Goal: Use online tool/utility: Use online tool/utility

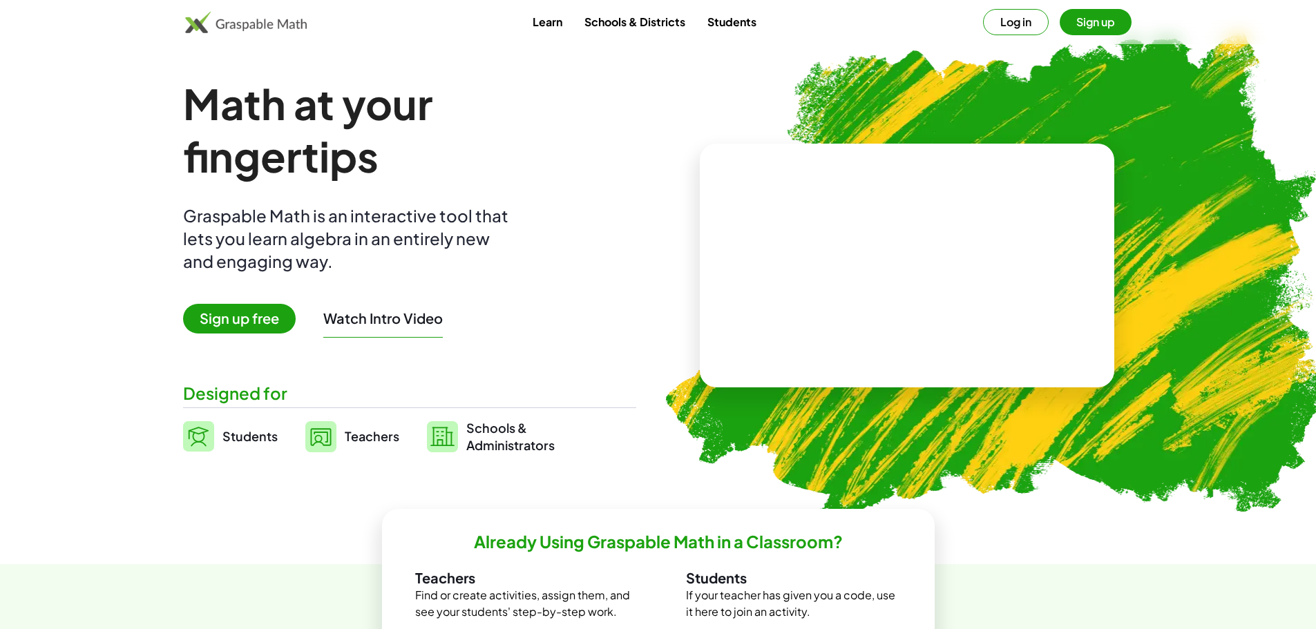
click at [864, 299] on video at bounding box center [906, 266] width 207 height 104
click at [1025, 15] on button "Log in" at bounding box center [1016, 22] width 66 height 26
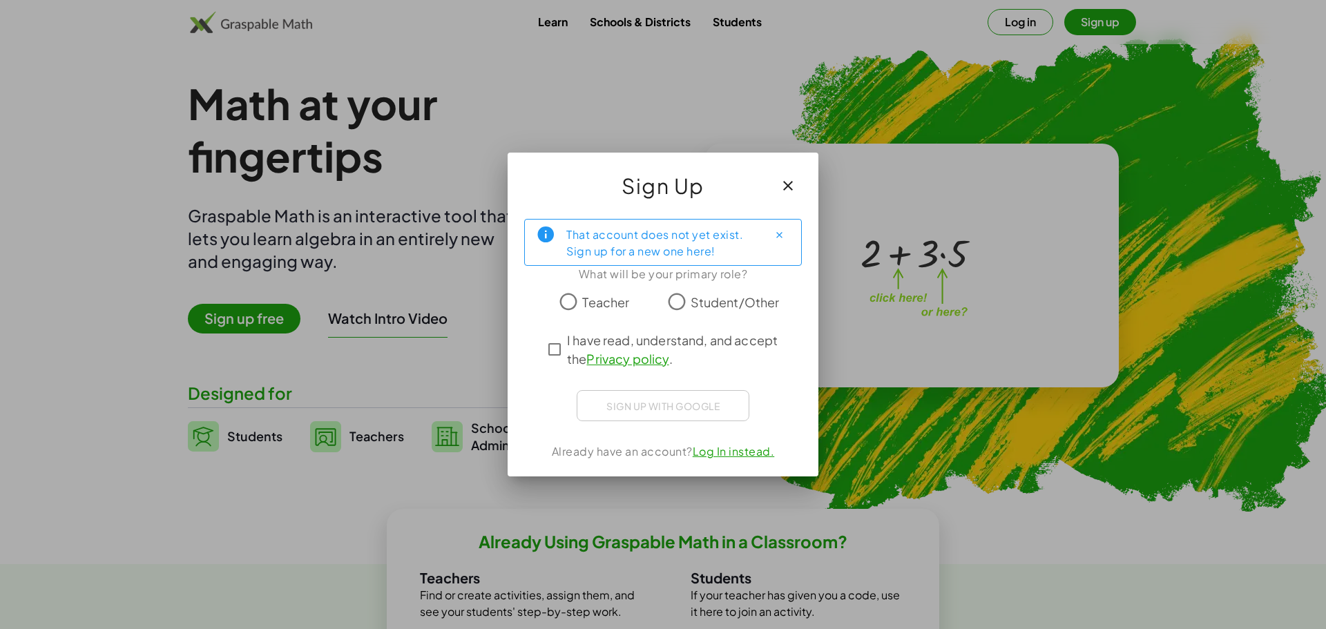
click at [605, 299] on span "Teacher" at bounding box center [605, 302] width 47 height 19
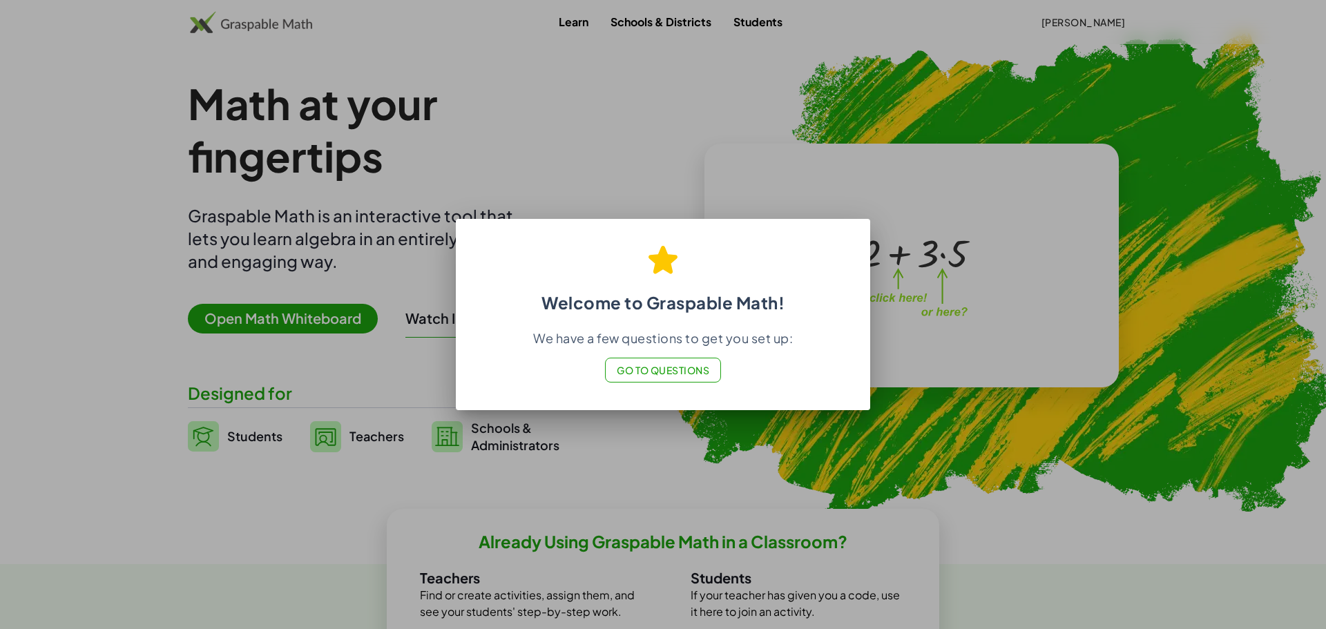
click at [659, 367] on span "Go to Questions" at bounding box center [663, 370] width 93 height 12
click at [686, 210] on div at bounding box center [663, 314] width 1326 height 629
click at [739, 269] on h2 "Welcome to Graspable Math!" at bounding box center [662, 273] width 381 height 81
click at [662, 381] on button "Go to Questions" at bounding box center [663, 370] width 117 height 25
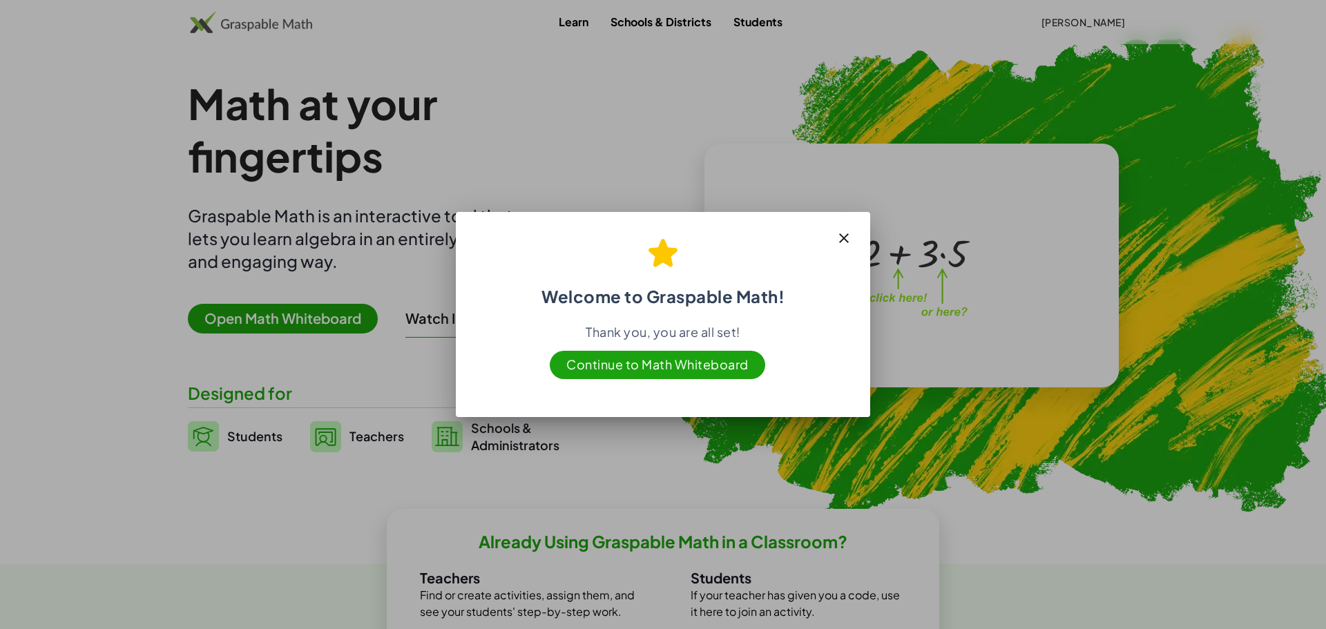
drag, startPoint x: 845, startPoint y: 238, endPoint x: 844, endPoint y: 230, distance: 8.3
click at [845, 238] on icon "button" at bounding box center [844, 238] width 17 height 17
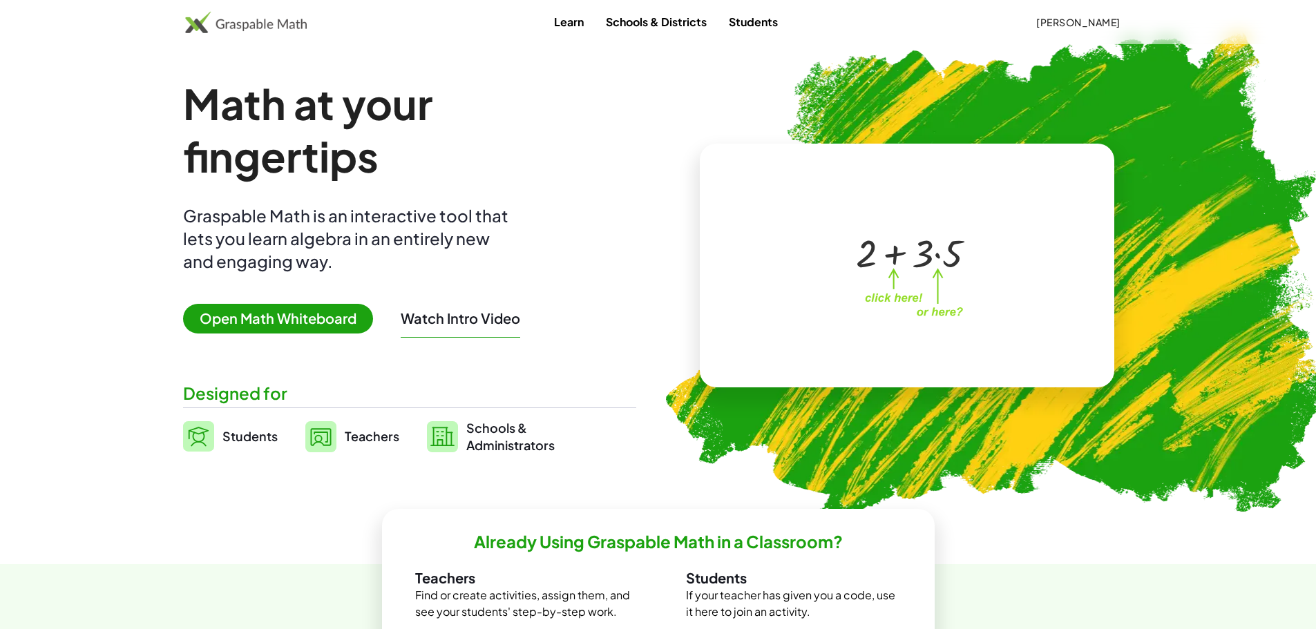
click at [883, 273] on div at bounding box center [910, 252] width 122 height 51
click at [280, 28] on img at bounding box center [246, 22] width 122 height 22
click at [567, 19] on link "Learn" at bounding box center [569, 22] width 52 height 26
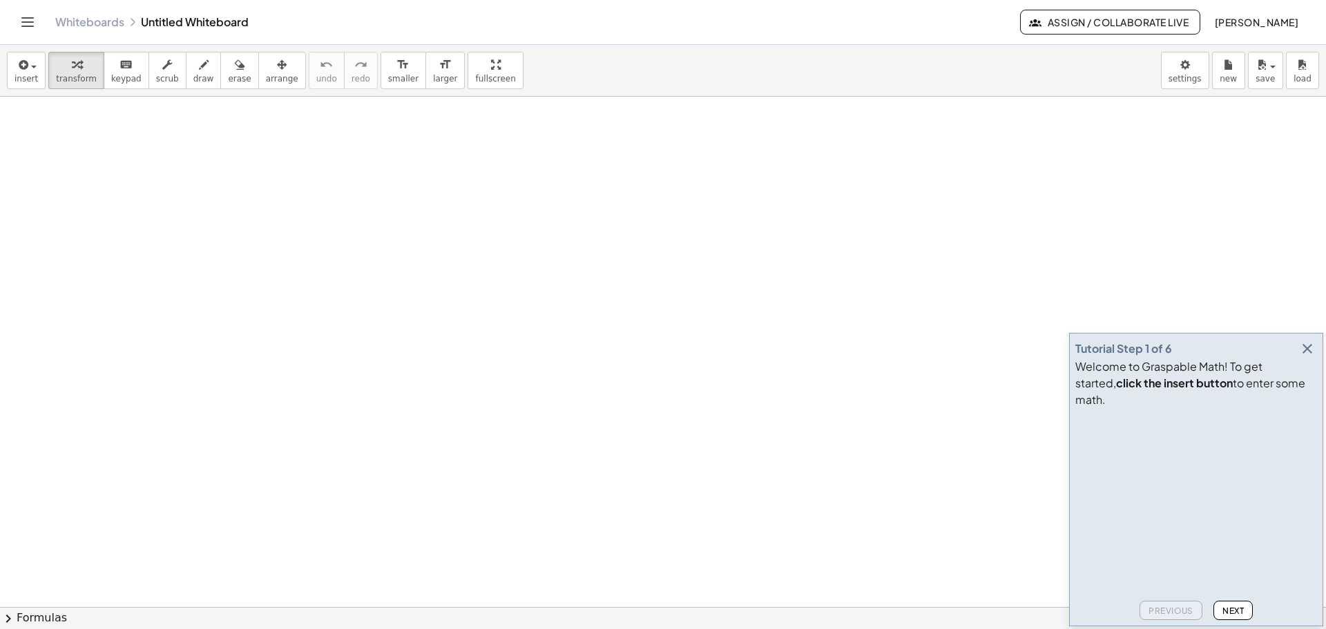
click at [1310, 357] on icon "button" at bounding box center [1307, 348] width 17 height 17
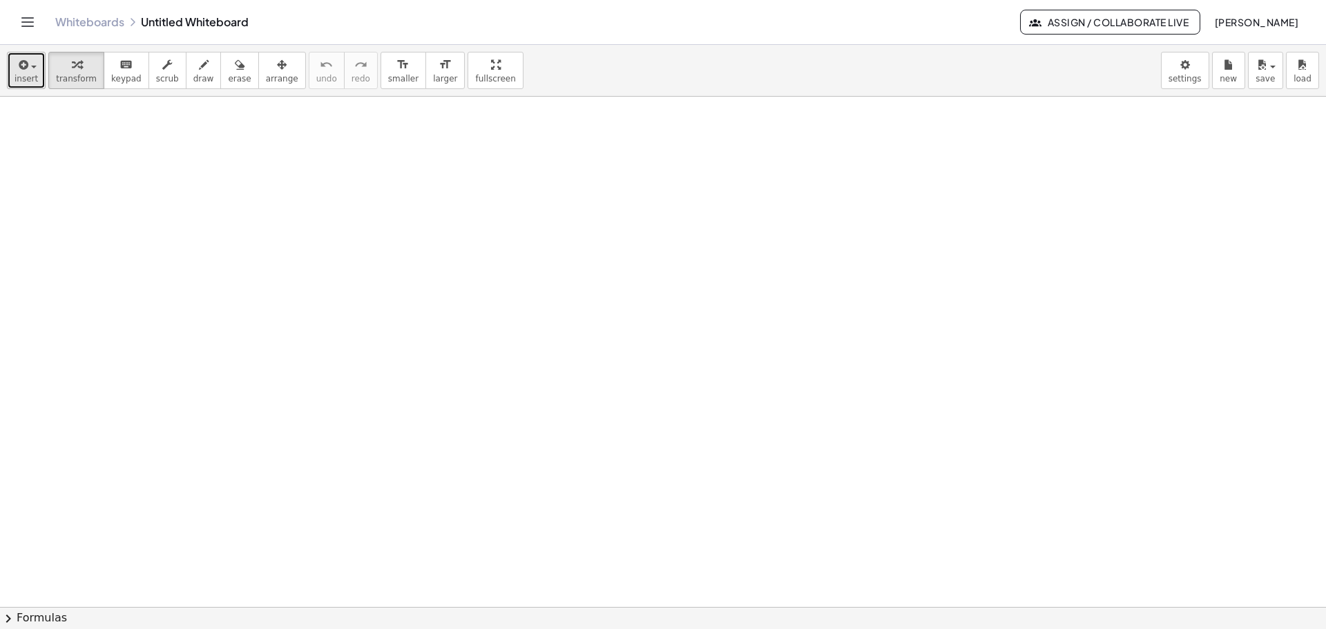
drag, startPoint x: 11, startPoint y: 75, endPoint x: 19, endPoint y: 75, distance: 7.6
click at [17, 75] on button "insert" at bounding box center [26, 70] width 39 height 37
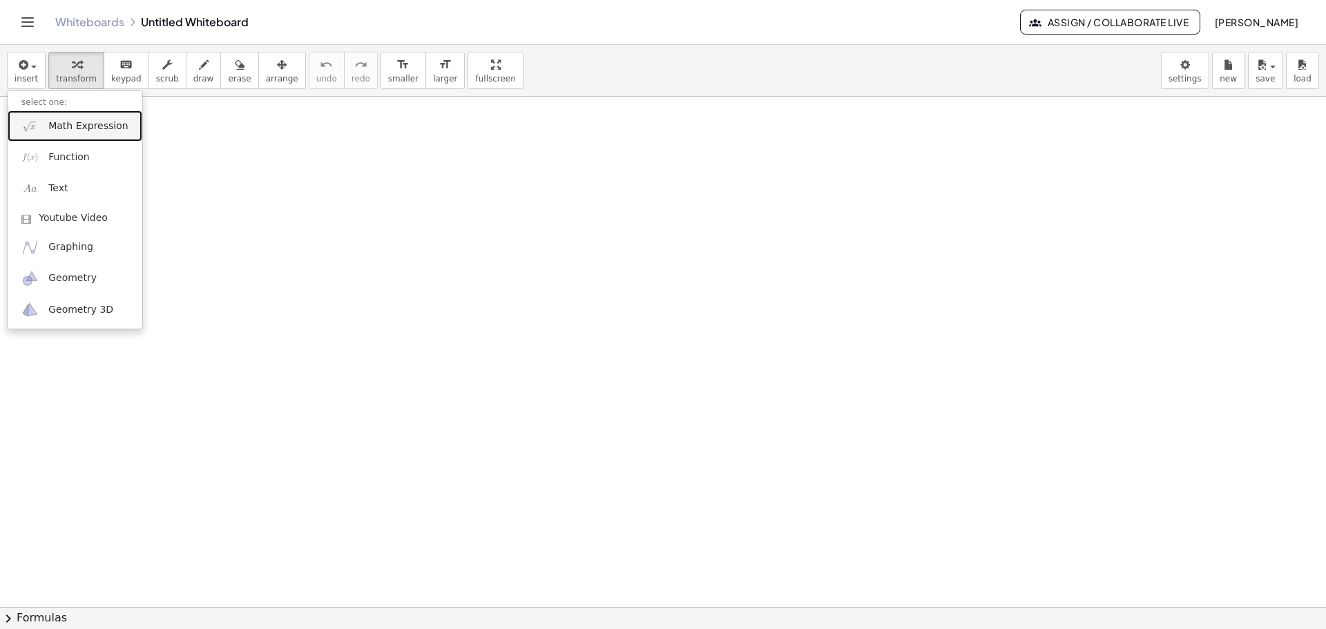
click at [53, 124] on span "Math Expression" at bounding box center [87, 126] width 79 height 14
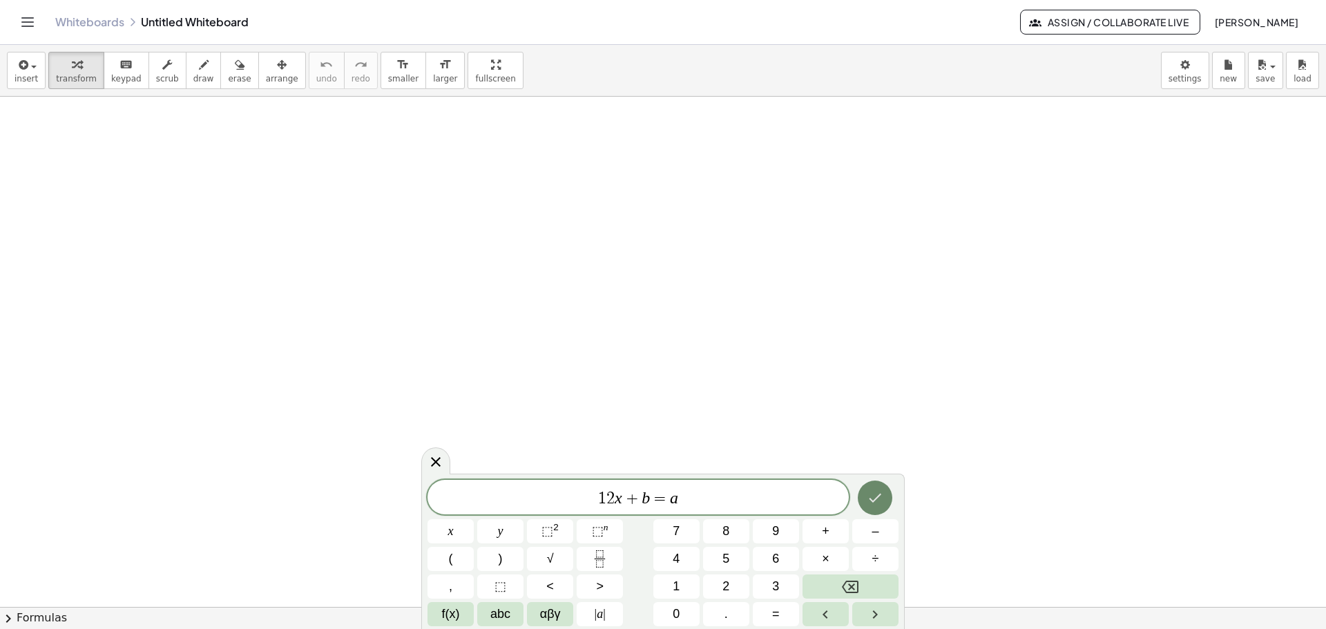
click at [883, 497] on button "Done" at bounding box center [875, 498] width 35 height 35
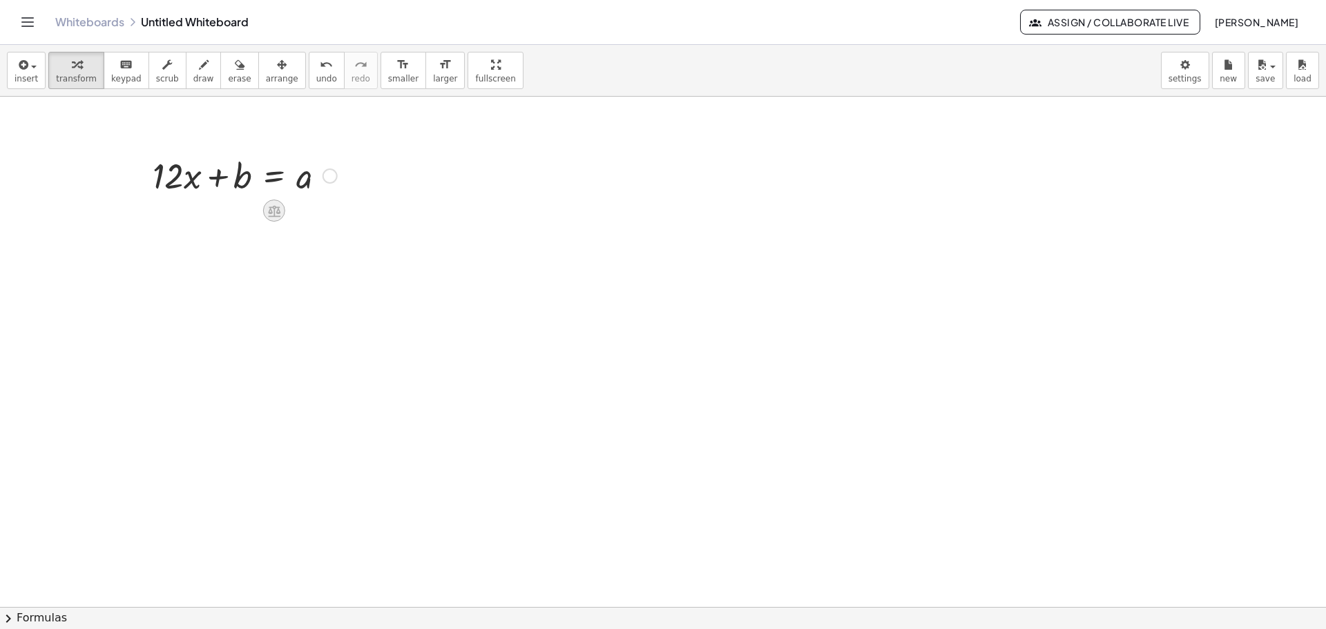
click at [279, 214] on icon at bounding box center [274, 211] width 15 height 15
click at [320, 213] on div at bounding box center [329, 211] width 22 height 22
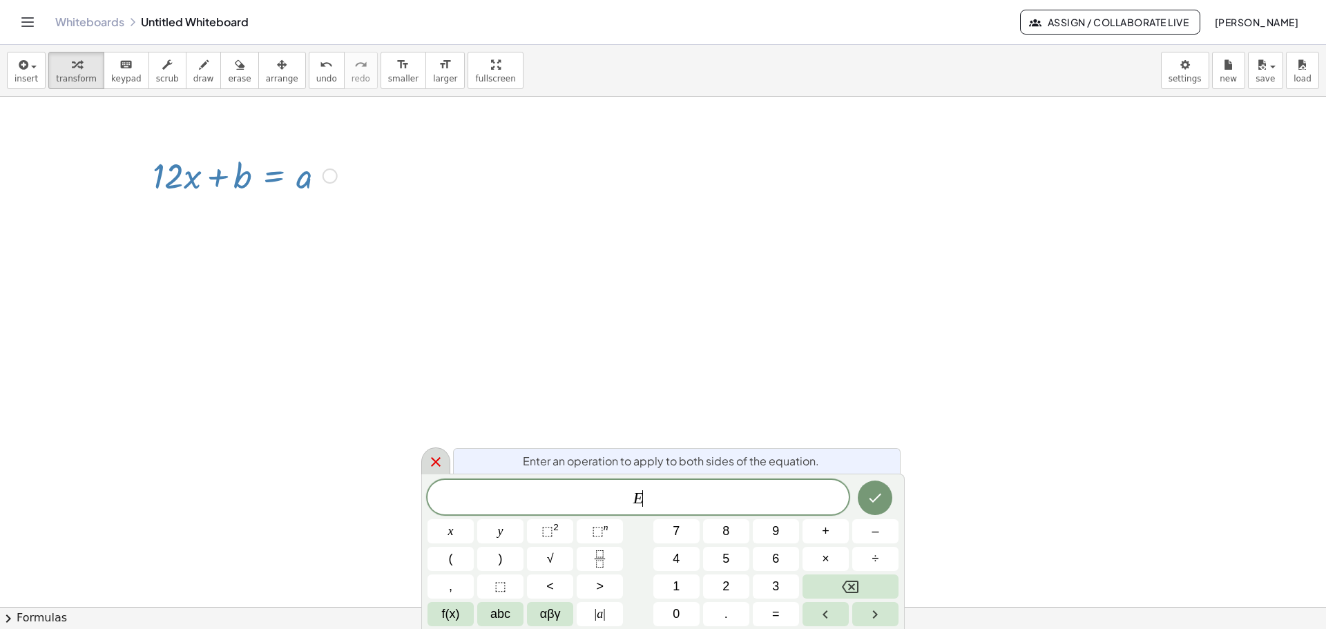
click at [434, 455] on icon at bounding box center [435, 462] width 17 height 17
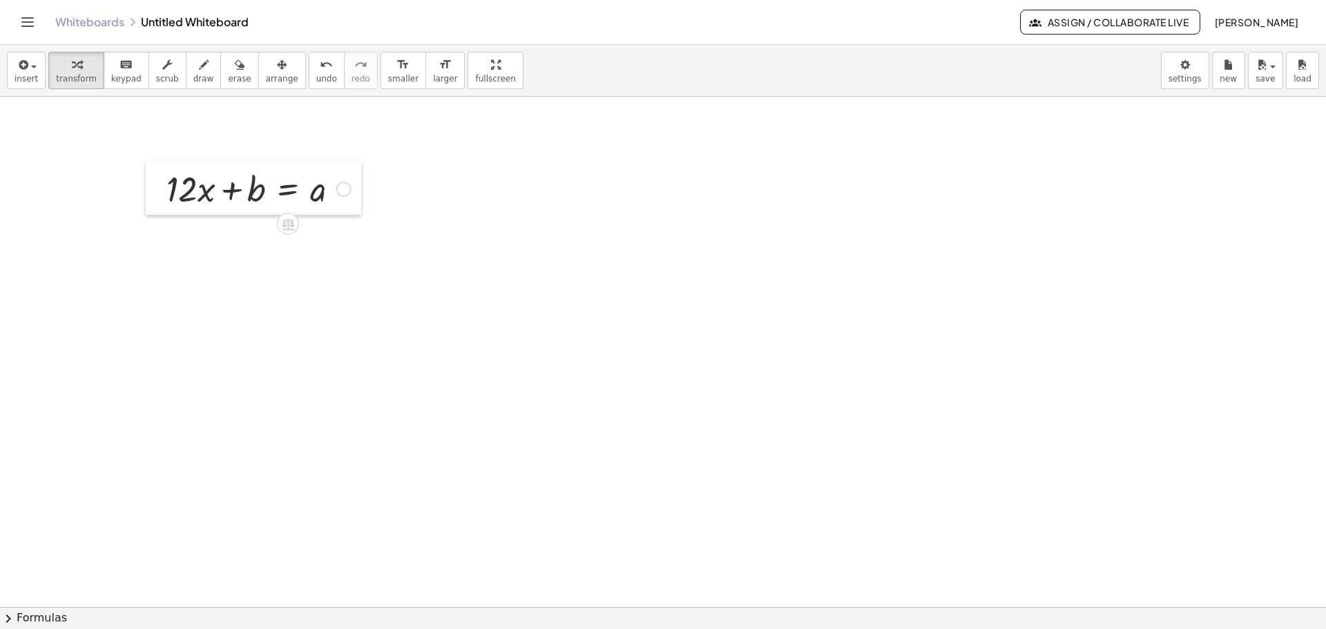
drag, startPoint x: 148, startPoint y: 153, endPoint x: 161, endPoint y: 166, distance: 18.1
click at [161, 166] on div at bounding box center [156, 188] width 21 height 54
click at [174, 189] on div at bounding box center [258, 187] width 198 height 47
click at [173, 189] on div at bounding box center [258, 187] width 198 height 47
click at [204, 193] on div at bounding box center [258, 187] width 198 height 47
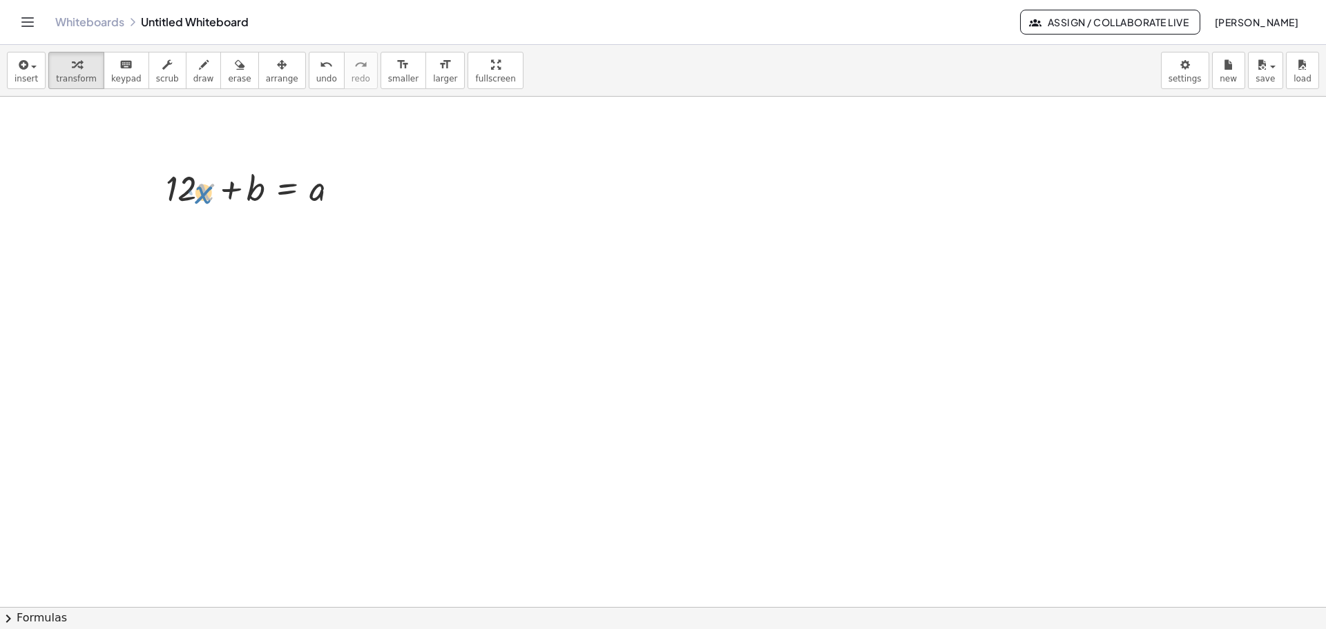
click at [213, 202] on div at bounding box center [258, 187] width 198 height 47
click at [215, 206] on div at bounding box center [258, 187] width 198 height 47
drag, startPoint x: 216, startPoint y: 214, endPoint x: 177, endPoint y: 187, distance: 47.7
click at [174, 175] on div at bounding box center [258, 187] width 198 height 47
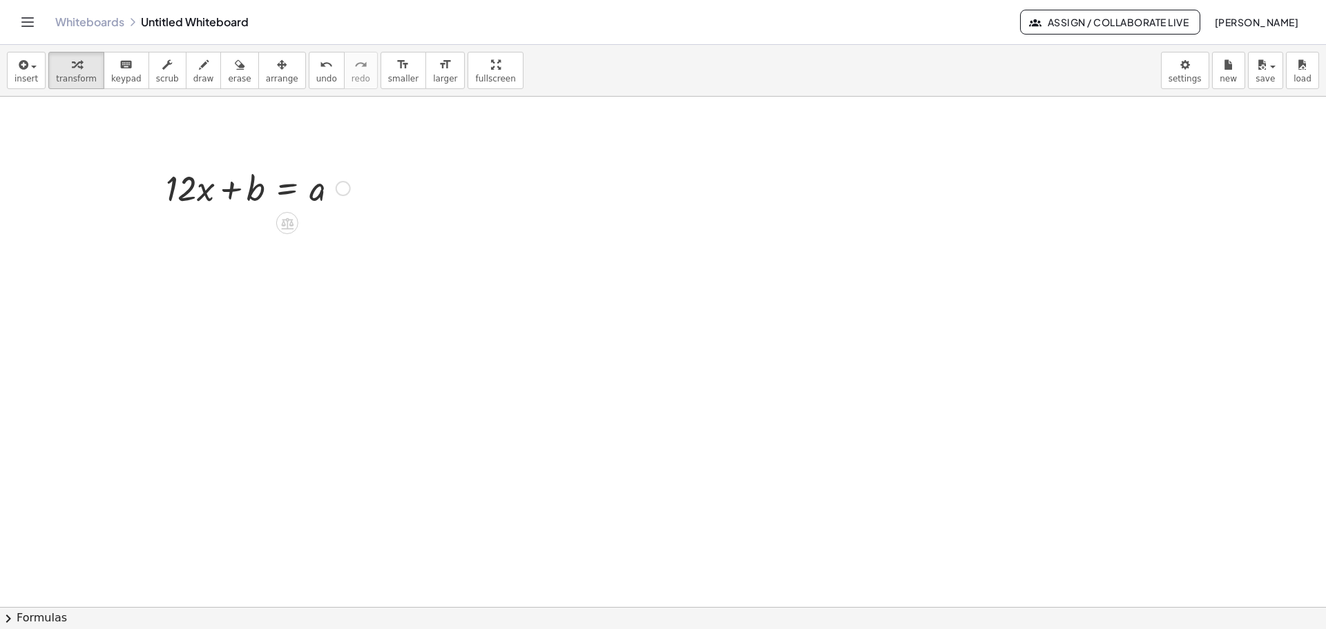
click at [191, 188] on div at bounding box center [258, 187] width 198 height 47
click at [204, 191] on div at bounding box center [258, 187] width 198 height 47
click at [187, 191] on div at bounding box center [258, 187] width 198 height 47
drag, startPoint x: 188, startPoint y: 189, endPoint x: 354, endPoint y: 188, distance: 166.4
click at [354, 188] on div at bounding box center [258, 187] width 198 height 47
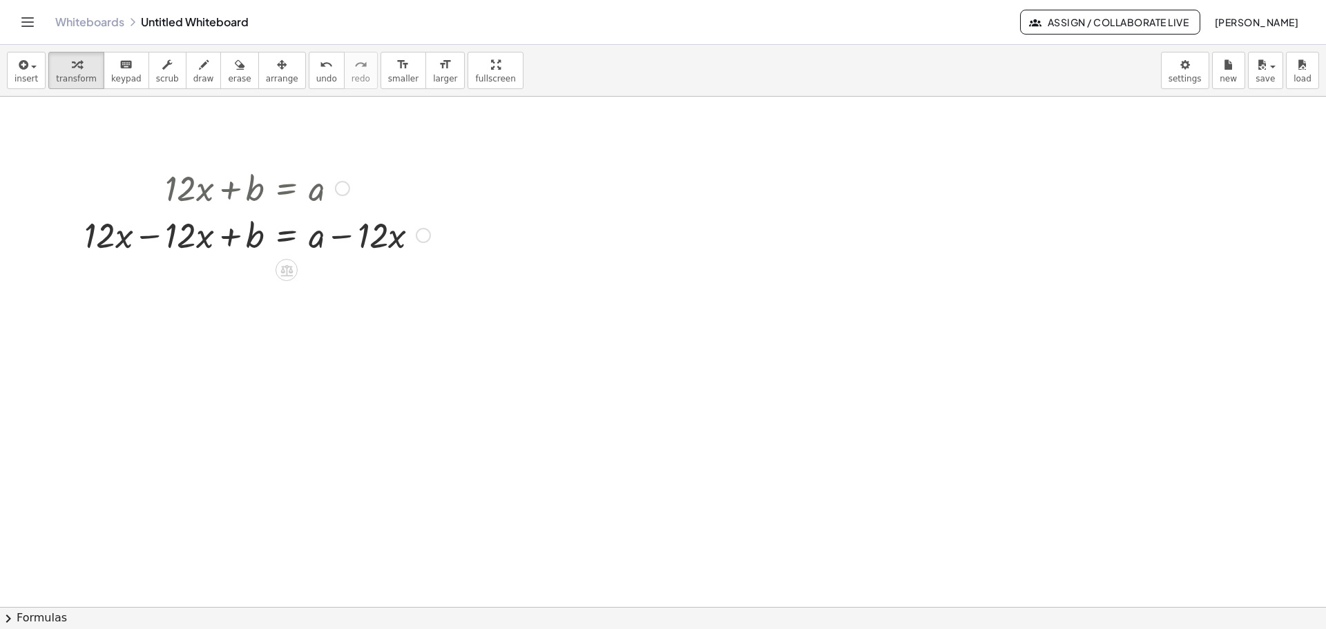
click at [138, 235] on div at bounding box center [257, 234] width 360 height 47
click at [347, 284] on div at bounding box center [257, 281] width 360 height 47
click at [357, 284] on div at bounding box center [257, 281] width 360 height 47
click at [387, 282] on div at bounding box center [257, 281] width 360 height 47
click at [397, 287] on div at bounding box center [257, 281] width 360 height 47
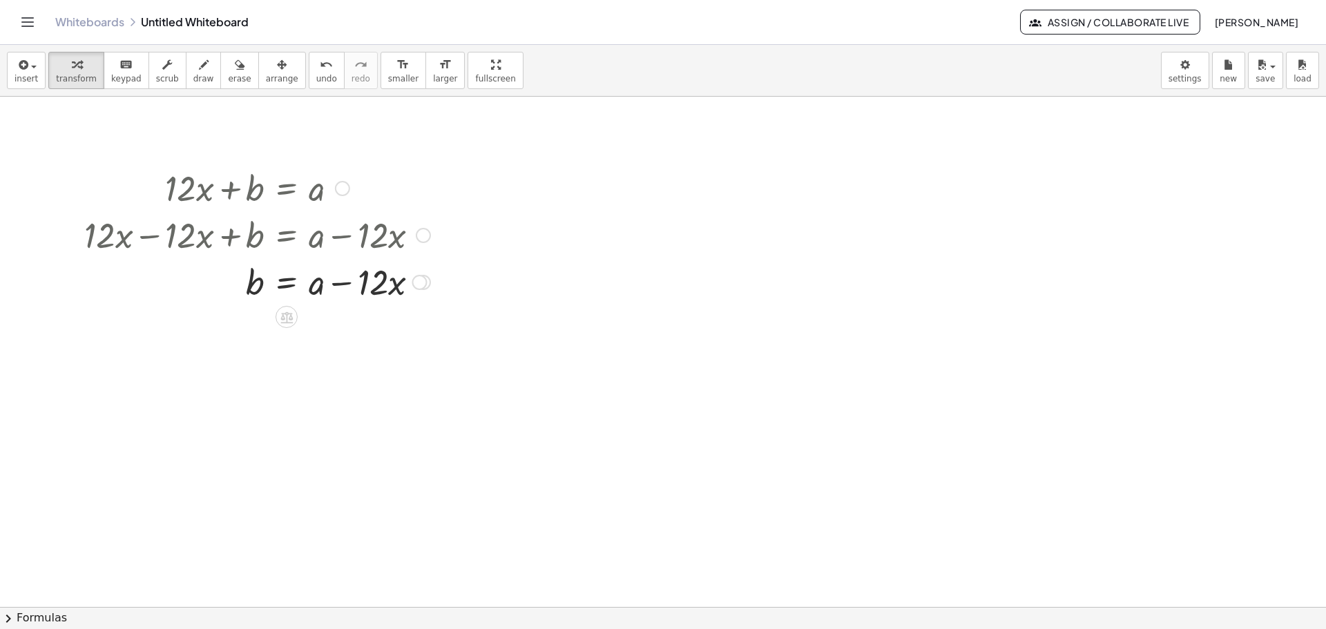
click at [383, 283] on div at bounding box center [257, 281] width 360 height 47
click at [383, 282] on div at bounding box center [257, 281] width 360 height 47
click at [399, 286] on div at bounding box center [257, 281] width 360 height 47
drag, startPoint x: 396, startPoint y: 286, endPoint x: 201, endPoint y: 293, distance: 195.6
click at [201, 293] on div at bounding box center [257, 281] width 360 height 47
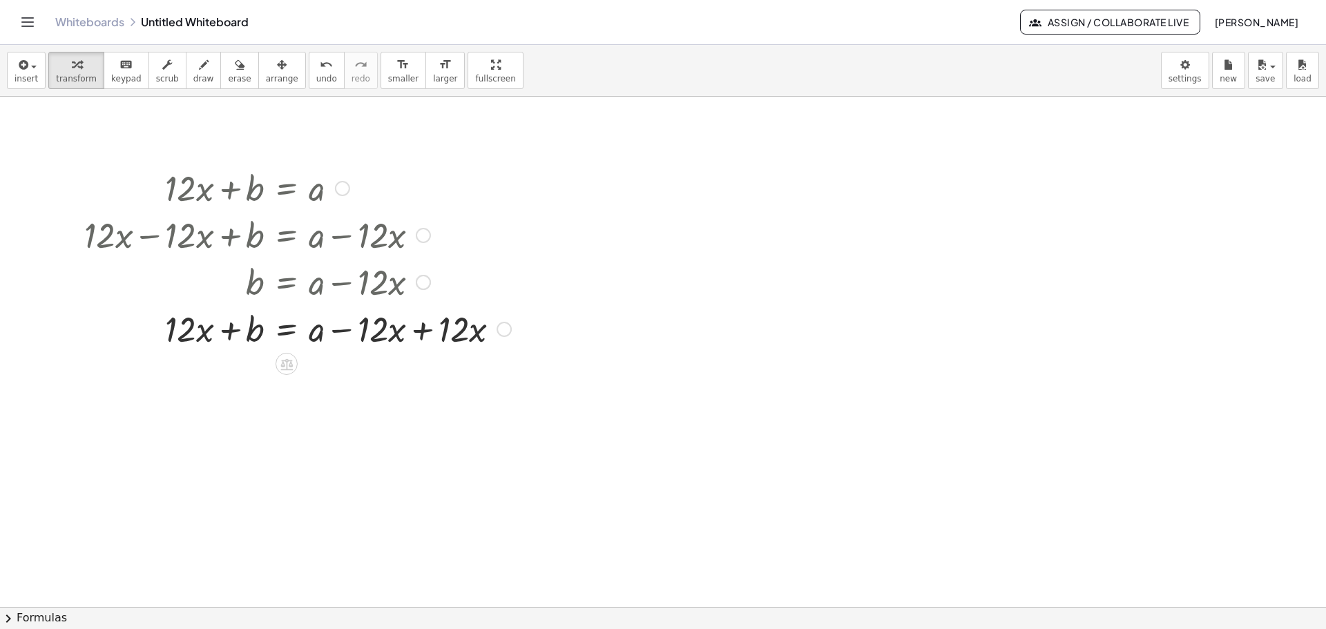
click at [382, 332] on div at bounding box center [297, 328] width 441 height 47
click at [397, 332] on div at bounding box center [297, 328] width 441 height 47
click at [427, 331] on div at bounding box center [297, 328] width 441 height 47
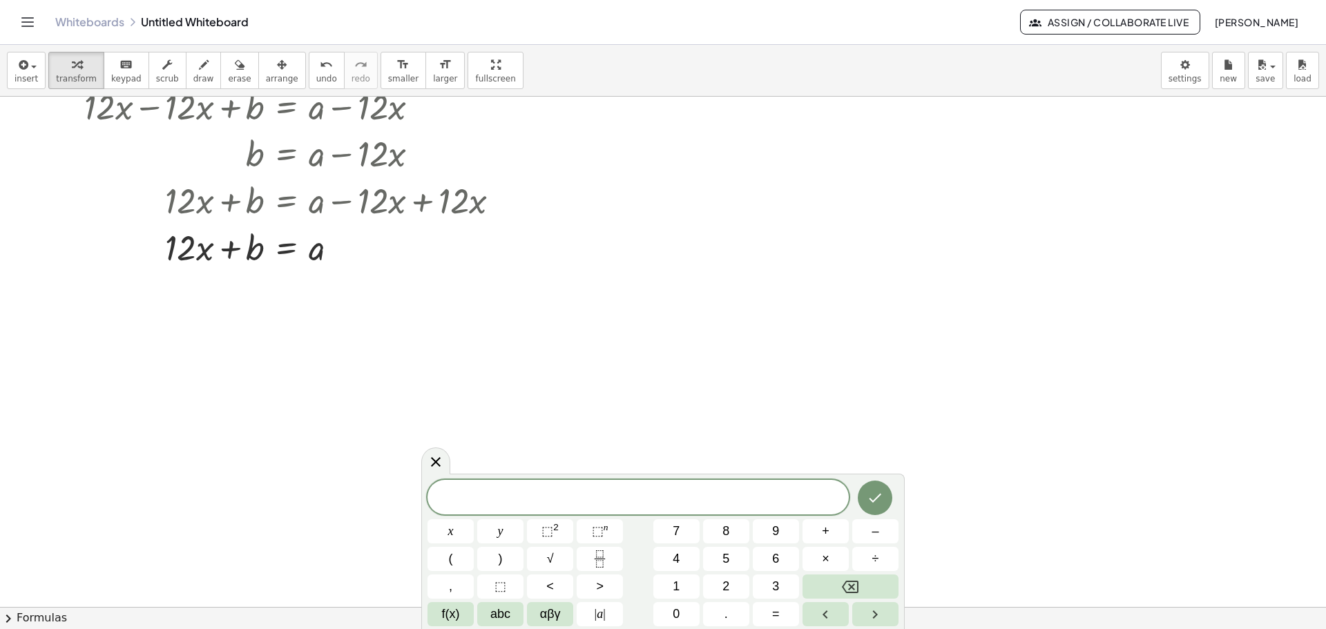
scroll to position [138, 0]
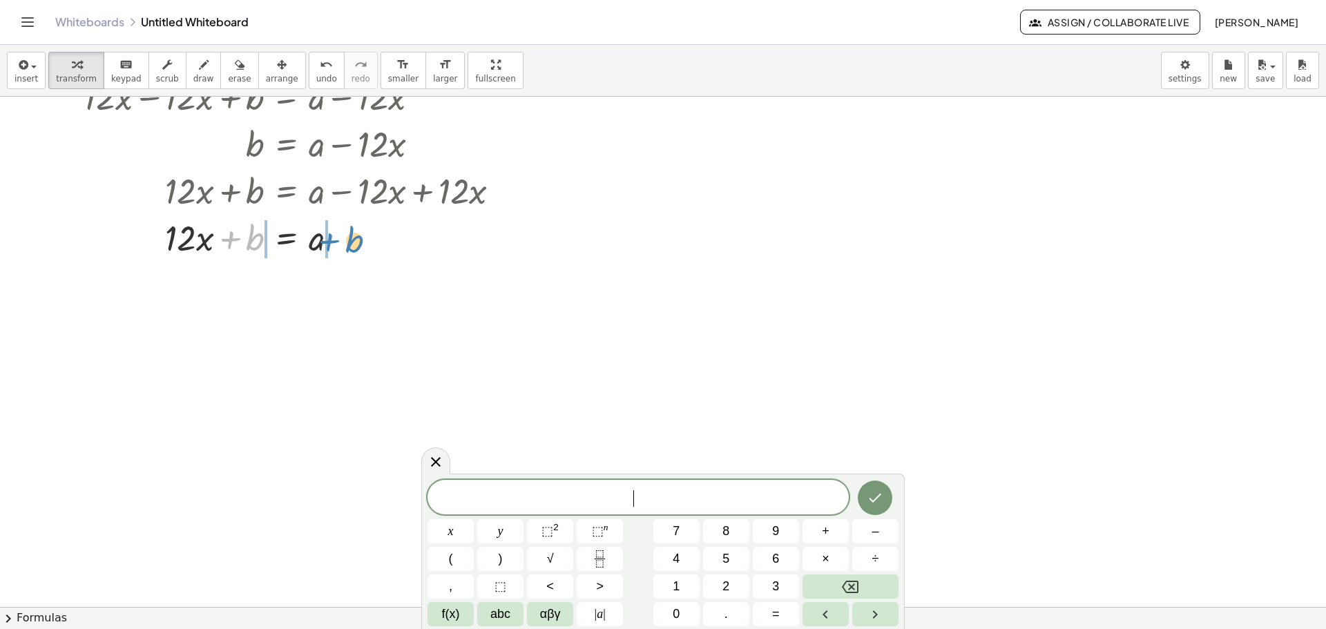
drag, startPoint x: 253, startPoint y: 246, endPoint x: 352, endPoint y: 248, distance: 99.5
click at [352, 248] on div at bounding box center [297, 236] width 441 height 47
click at [237, 287] on div at bounding box center [297, 283] width 441 height 47
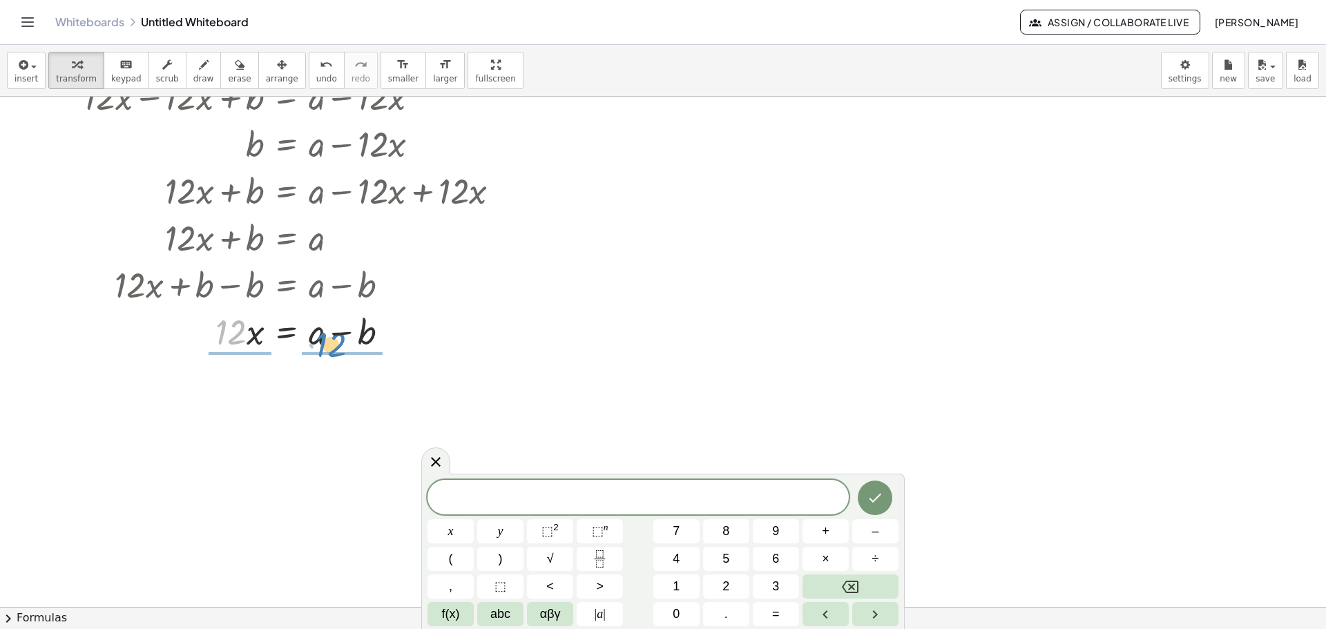
drag, startPoint x: 229, startPoint y: 337, endPoint x: 329, endPoint y: 349, distance: 100.9
click at [329, 349] on div at bounding box center [297, 330] width 441 height 47
click at [234, 388] on div at bounding box center [297, 388] width 441 height 69
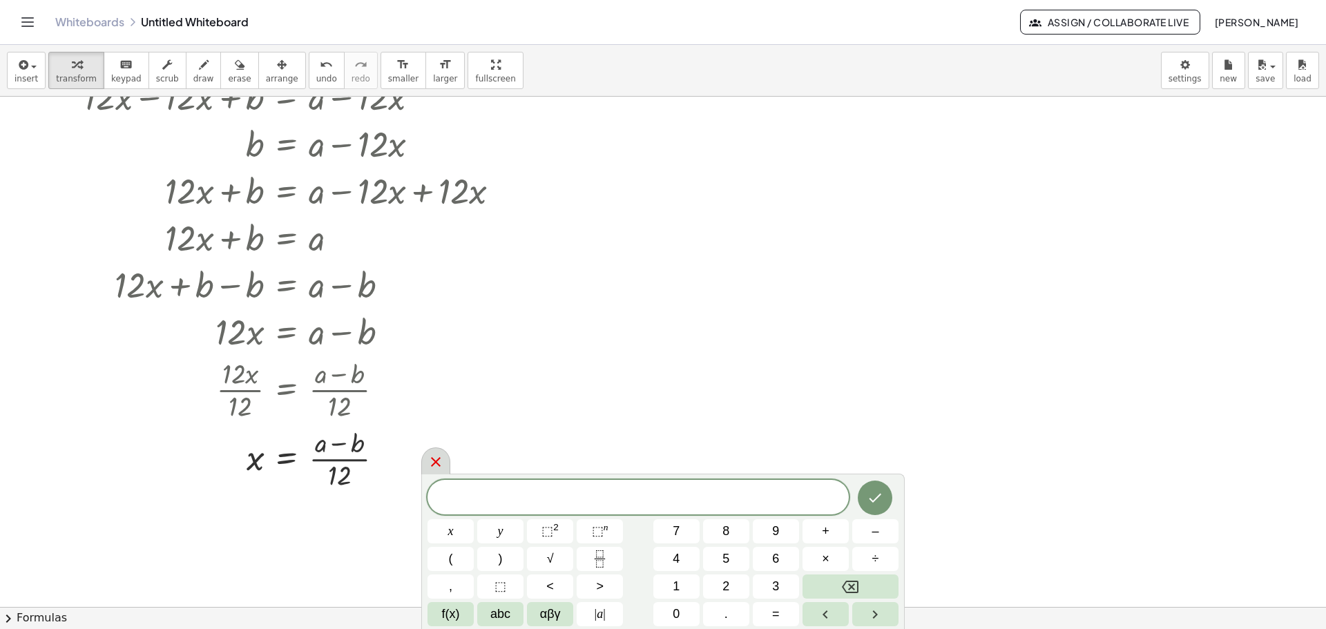
click at [437, 457] on icon at bounding box center [435, 462] width 17 height 17
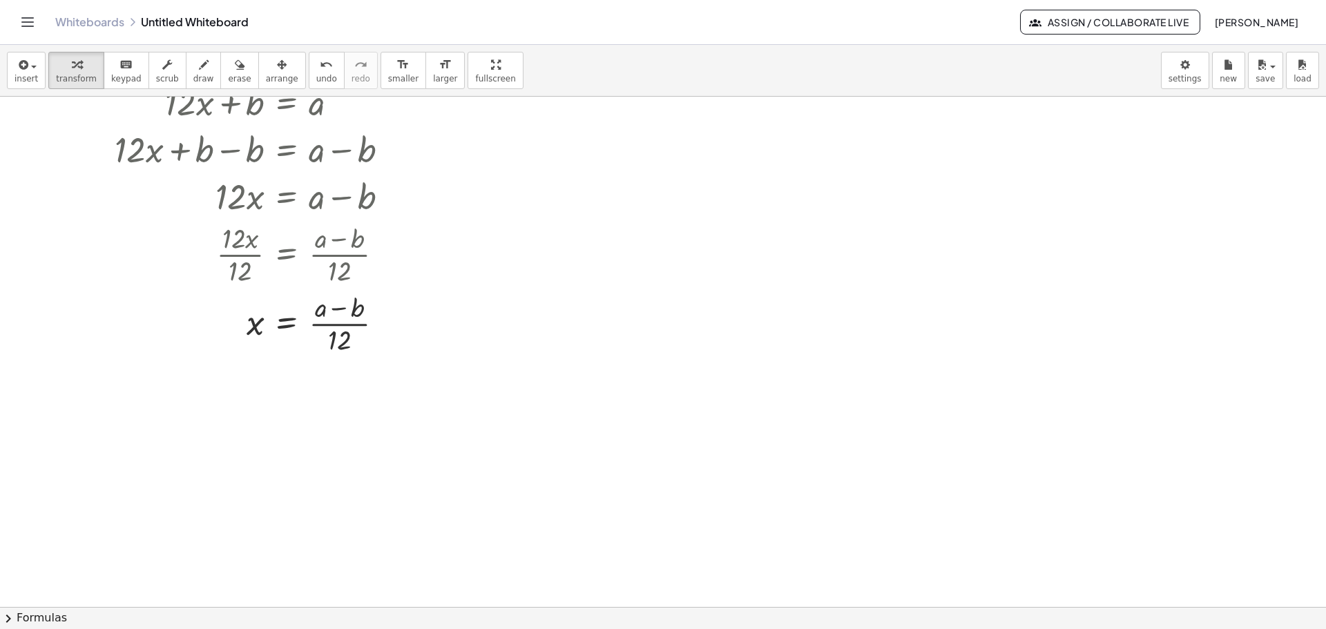
scroll to position [276, 0]
drag, startPoint x: 340, startPoint y: 337, endPoint x: 316, endPoint y: 307, distance: 38.4
click at [316, 307] on div at bounding box center [297, 319] width 441 height 69
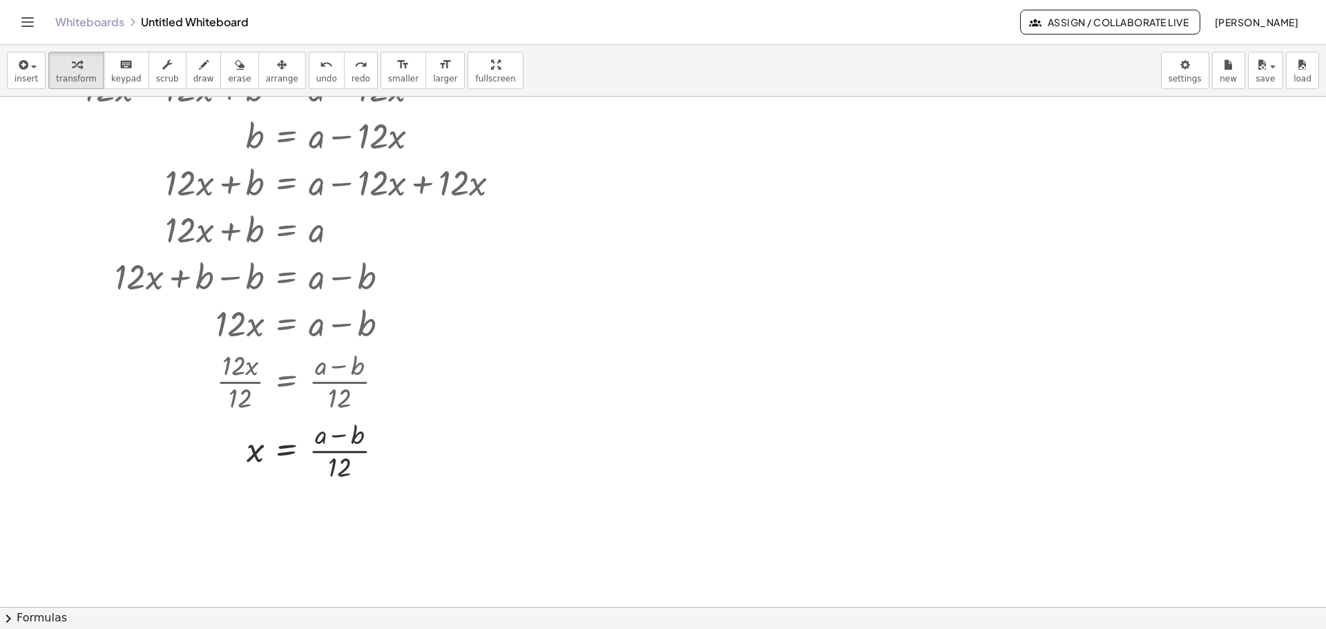
scroll to position [138, 0]
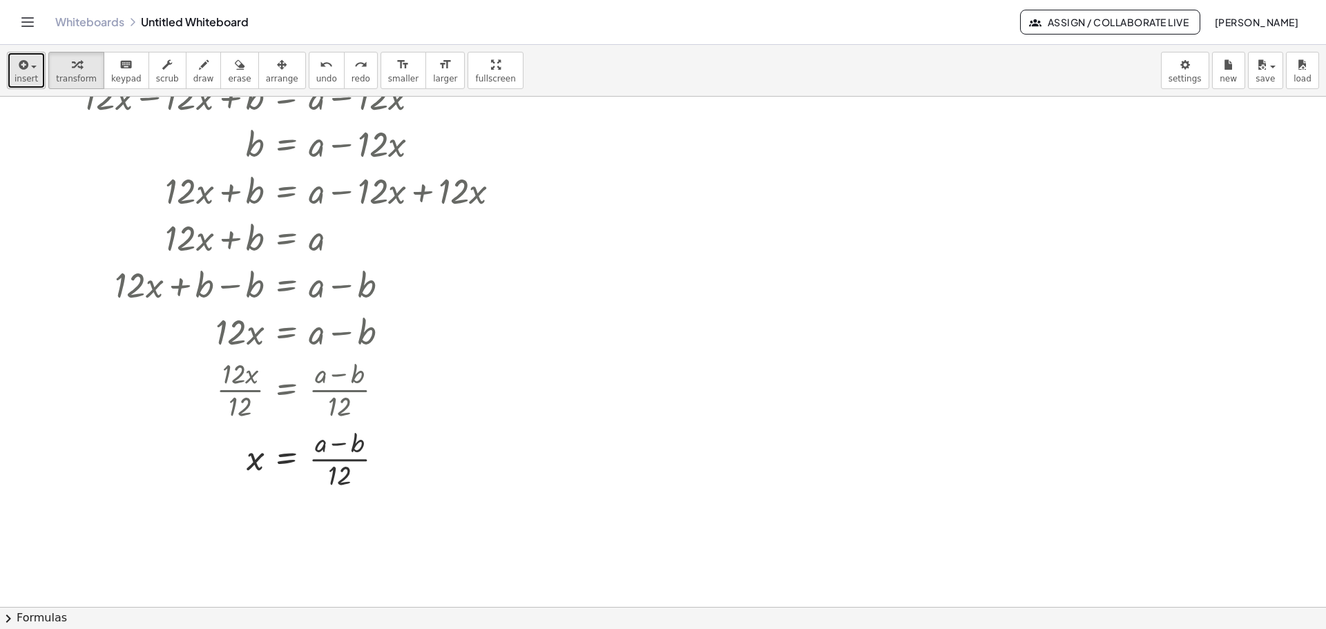
click at [31, 79] on span "insert" at bounding box center [26, 79] width 23 height 10
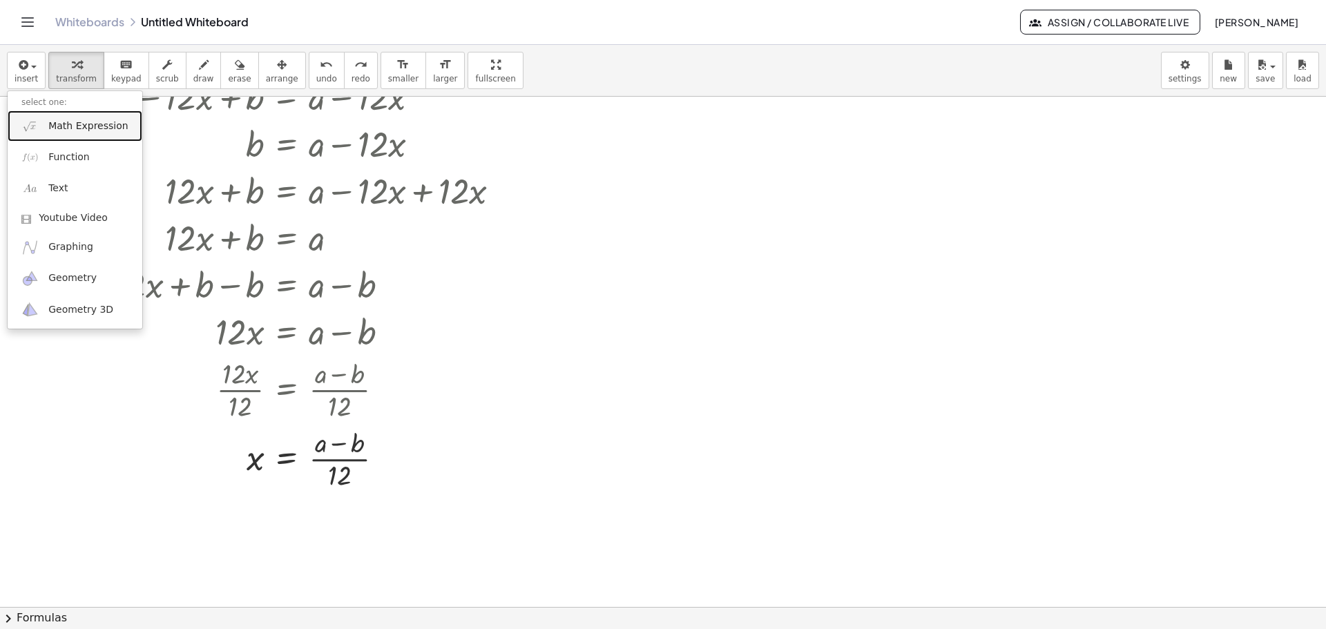
click at [59, 122] on span "Math Expression" at bounding box center [87, 126] width 79 height 14
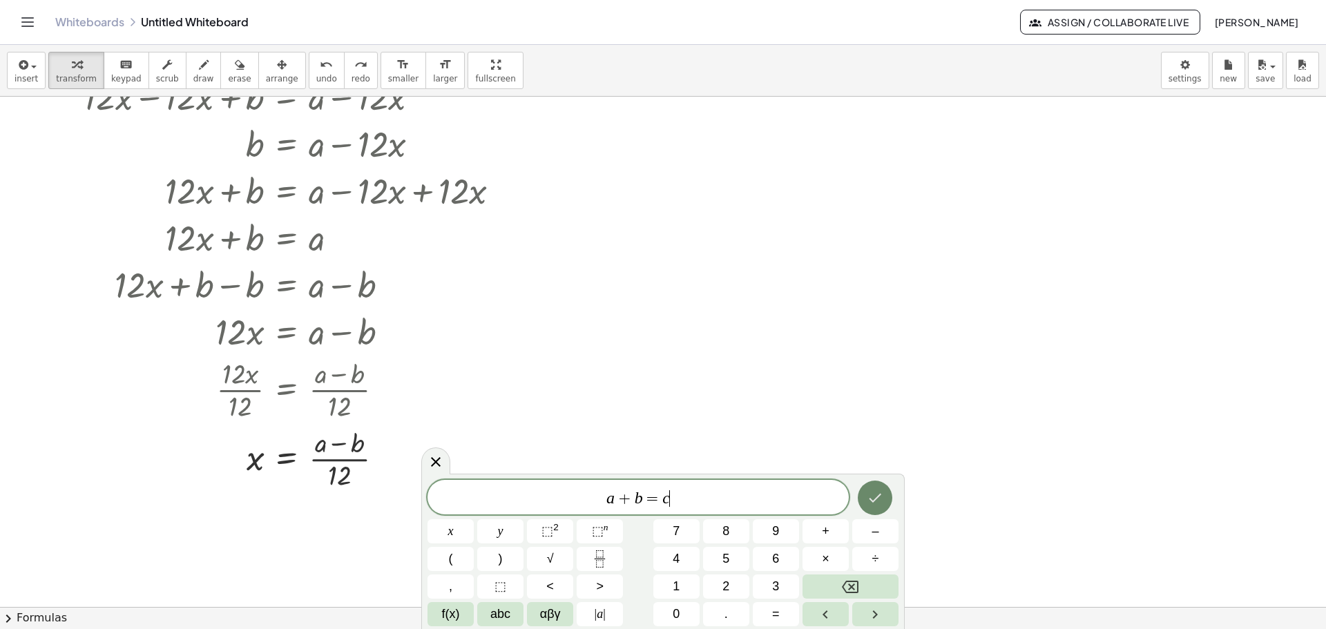
click at [883, 494] on icon "Done" at bounding box center [875, 498] width 17 height 17
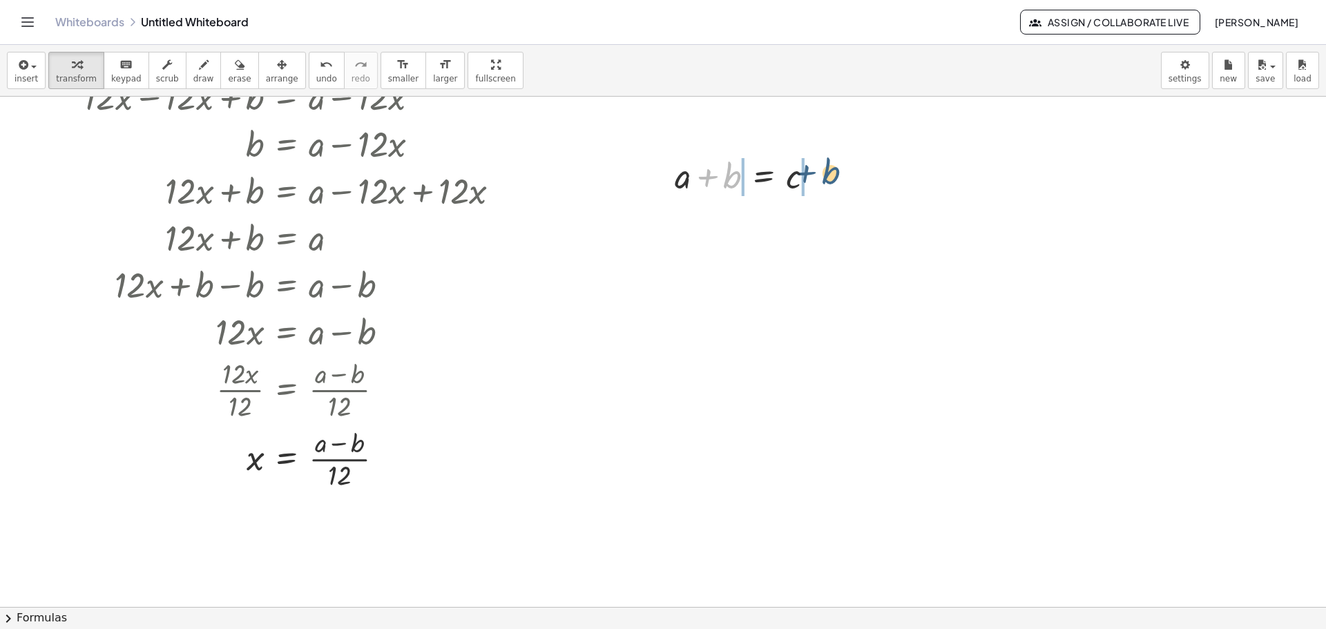
drag, startPoint x: 733, startPoint y: 184, endPoint x: 834, endPoint y: 180, distance: 100.9
click at [687, 227] on div at bounding box center [749, 221] width 265 height 47
click at [739, 223] on div at bounding box center [749, 221] width 265 height 47
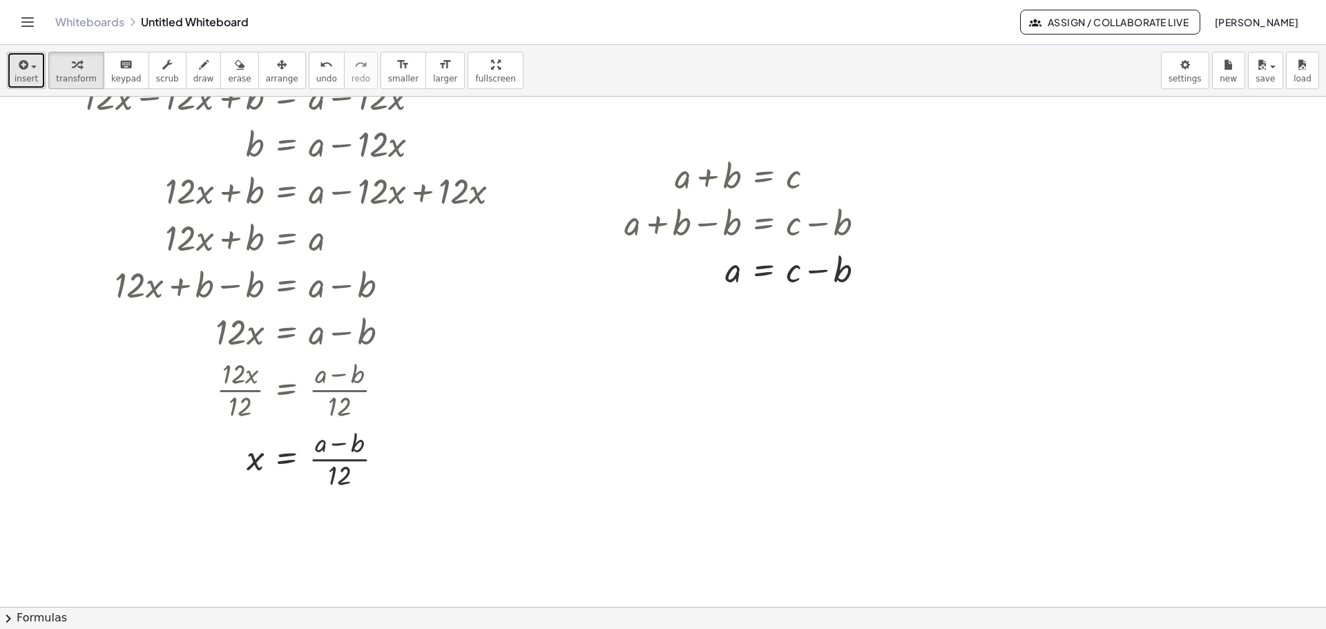
click at [29, 77] on span "insert" at bounding box center [26, 79] width 23 height 10
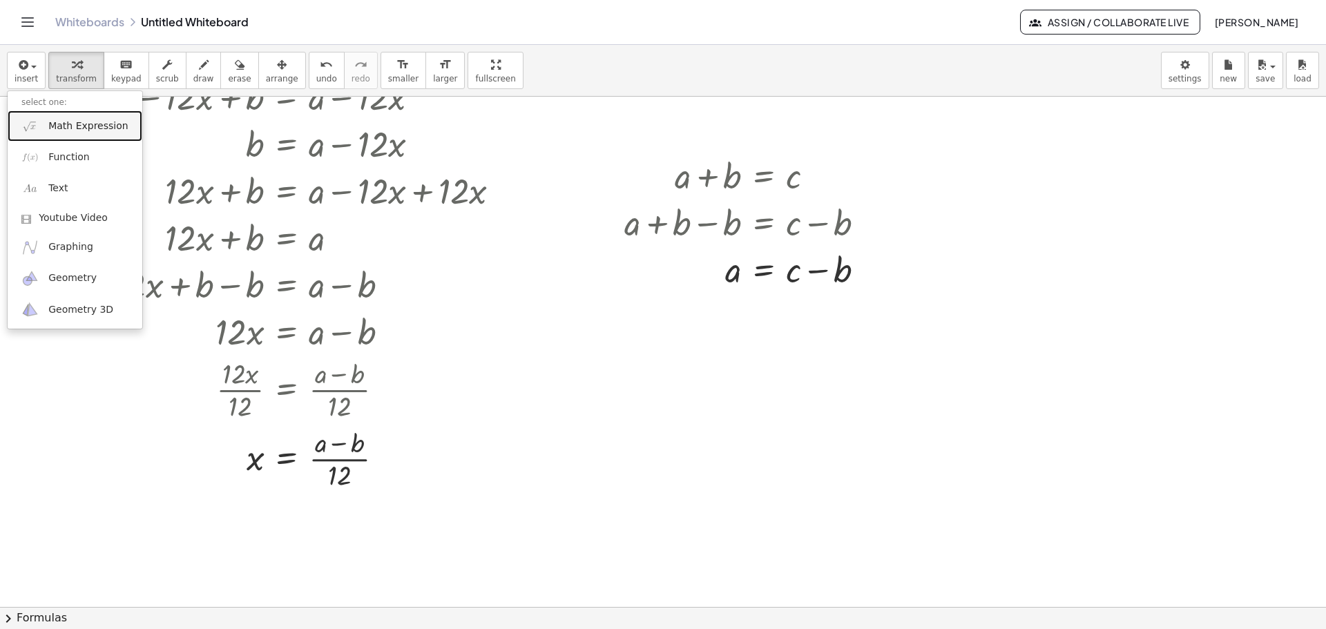
click at [95, 122] on span "Math Expression" at bounding box center [87, 126] width 79 height 14
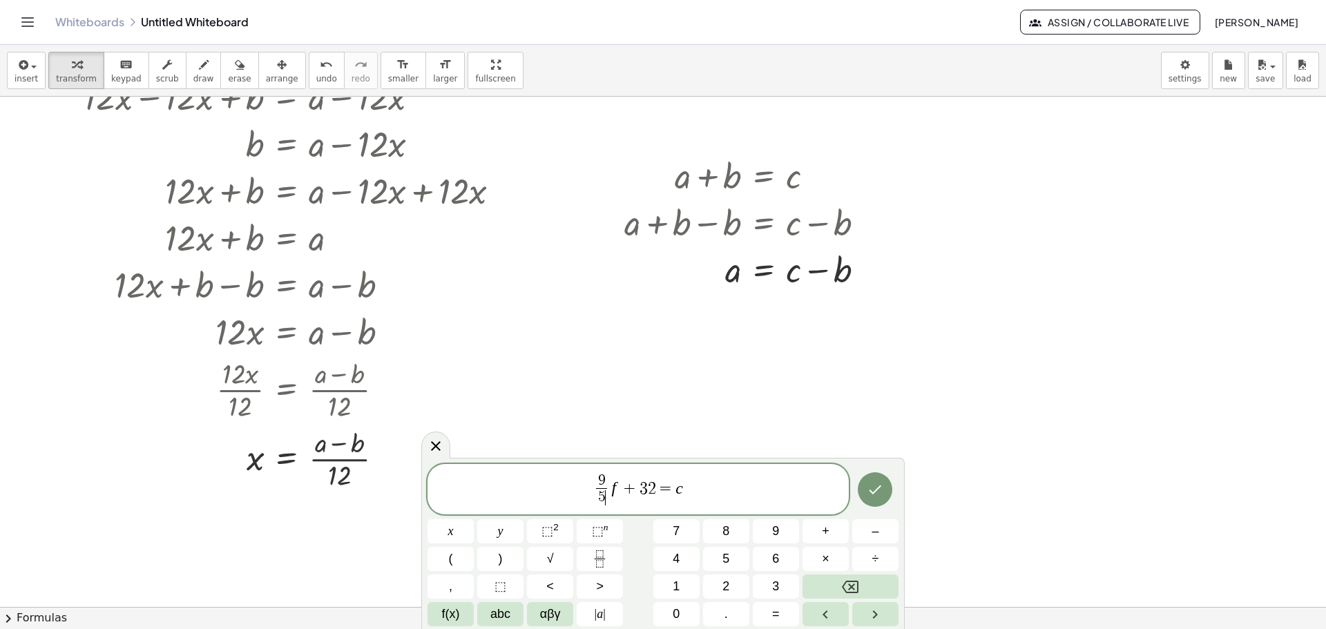
click at [607, 486] on span "9 5 ​ ​" at bounding box center [601, 491] width 17 height 34
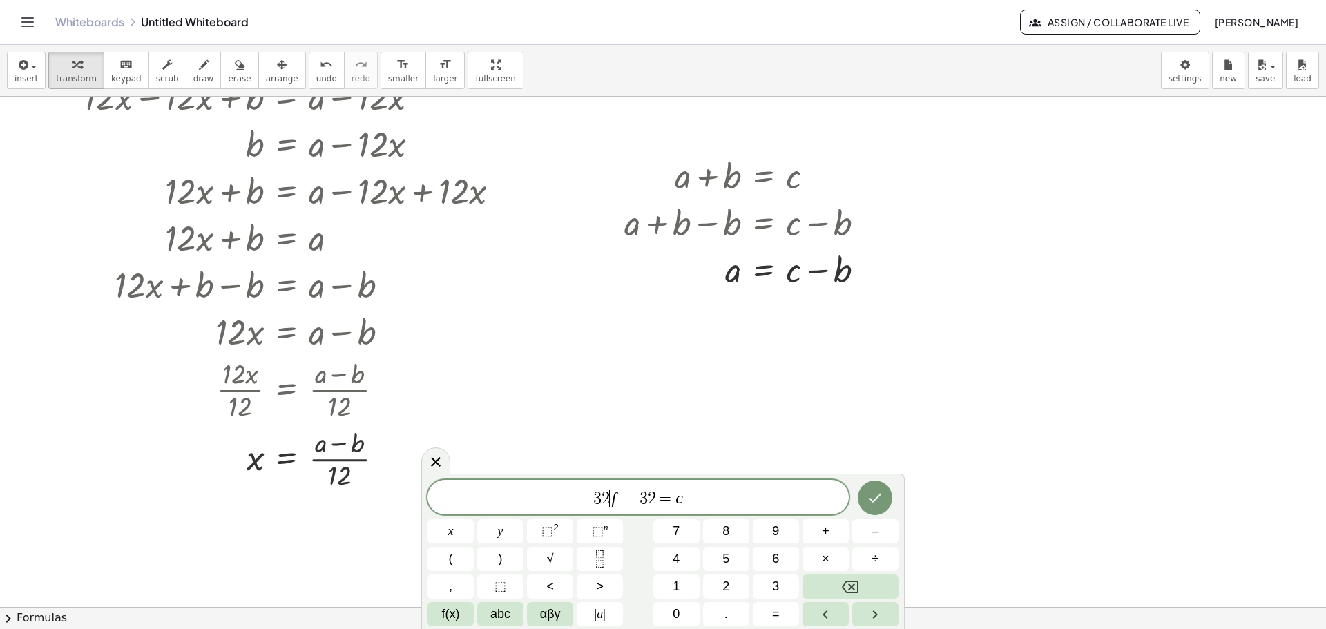
click at [612, 497] on var "f" at bounding box center [614, 498] width 5 height 18
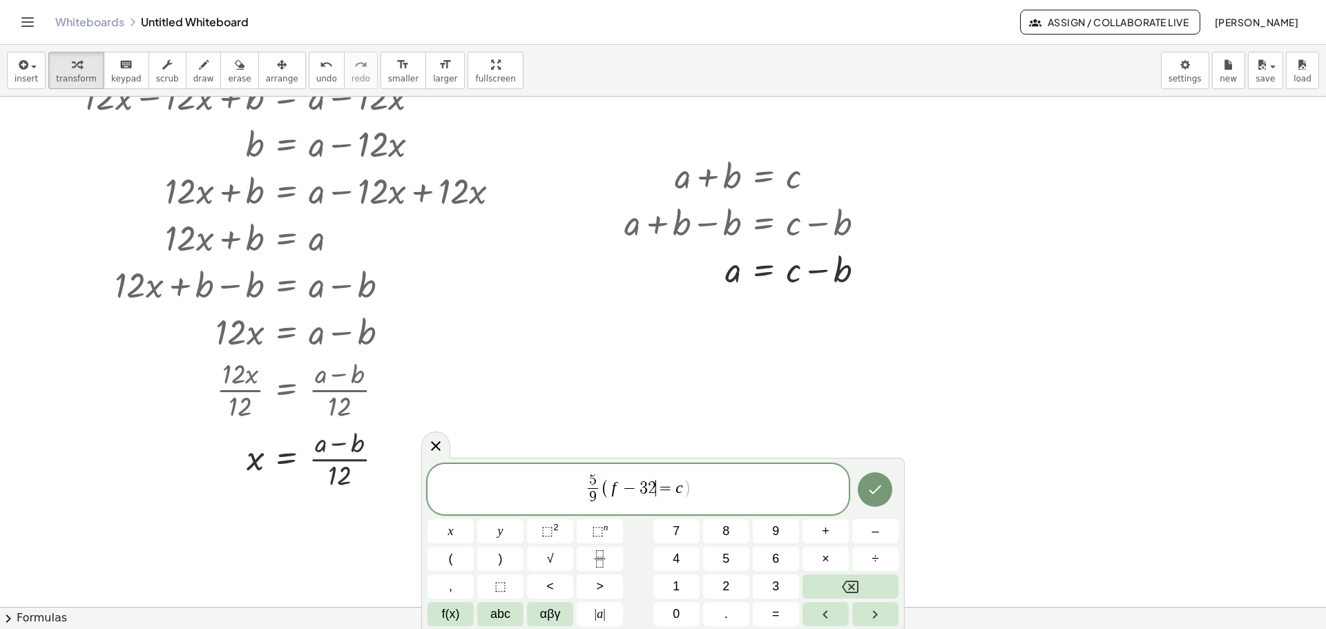
click at [660, 481] on span "=" at bounding box center [666, 488] width 20 height 17
click at [869, 488] on icon "Done" at bounding box center [875, 489] width 17 height 17
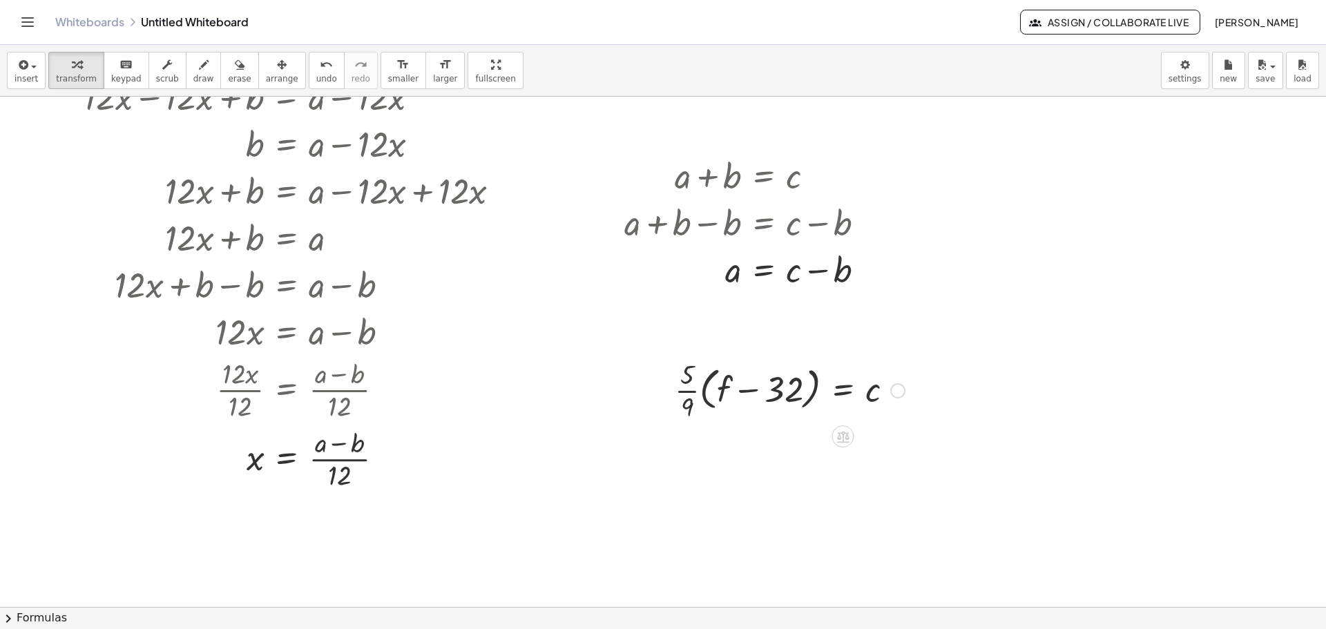
drag, startPoint x: 889, startPoint y: 396, endPoint x: 790, endPoint y: 471, distance: 124.7
click at [790, 470] on div at bounding box center [663, 514] width 1326 height 1110
drag, startPoint x: 687, startPoint y: 392, endPoint x: 900, endPoint y: 404, distance: 213.0
click at [900, 404] on div at bounding box center [790, 389] width 244 height 69
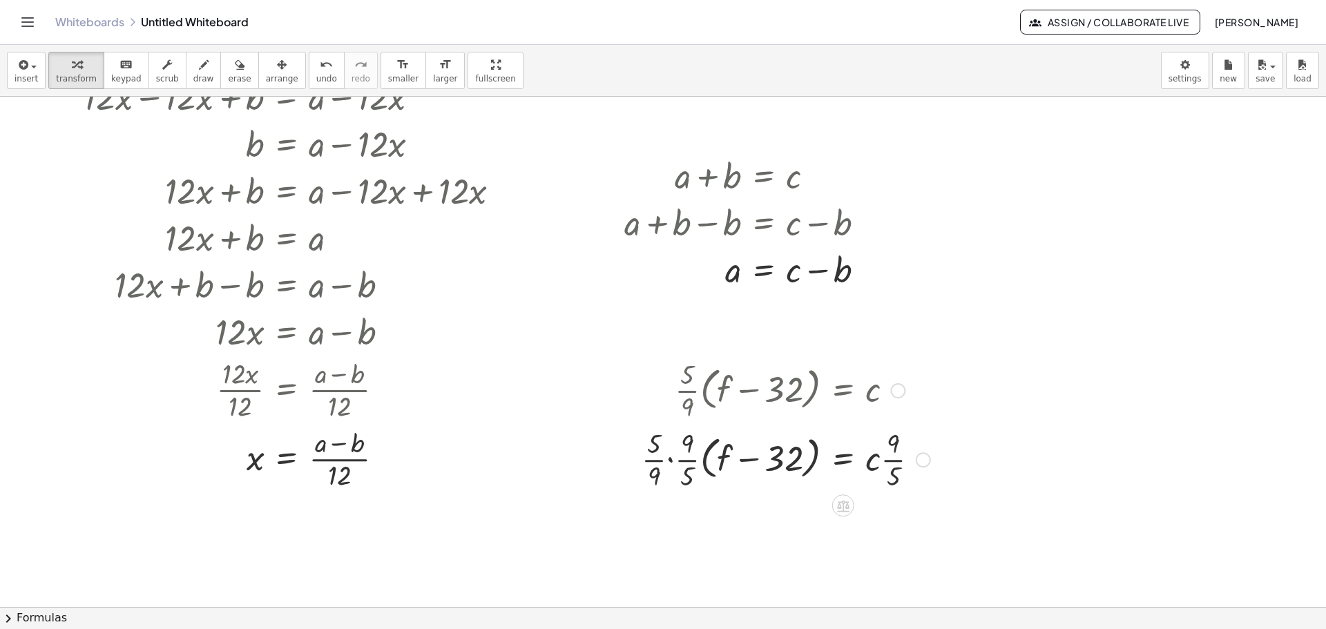
click at [691, 465] on div at bounding box center [786, 458] width 302 height 69
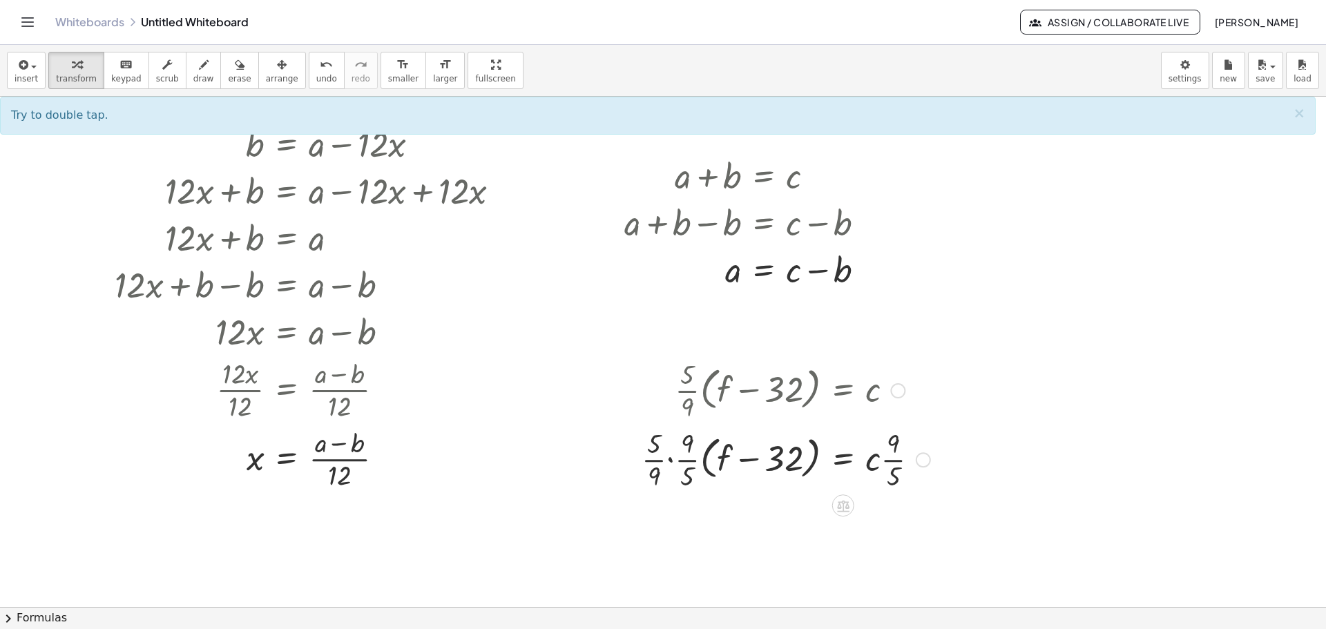
click at [675, 462] on div at bounding box center [786, 458] width 302 height 69
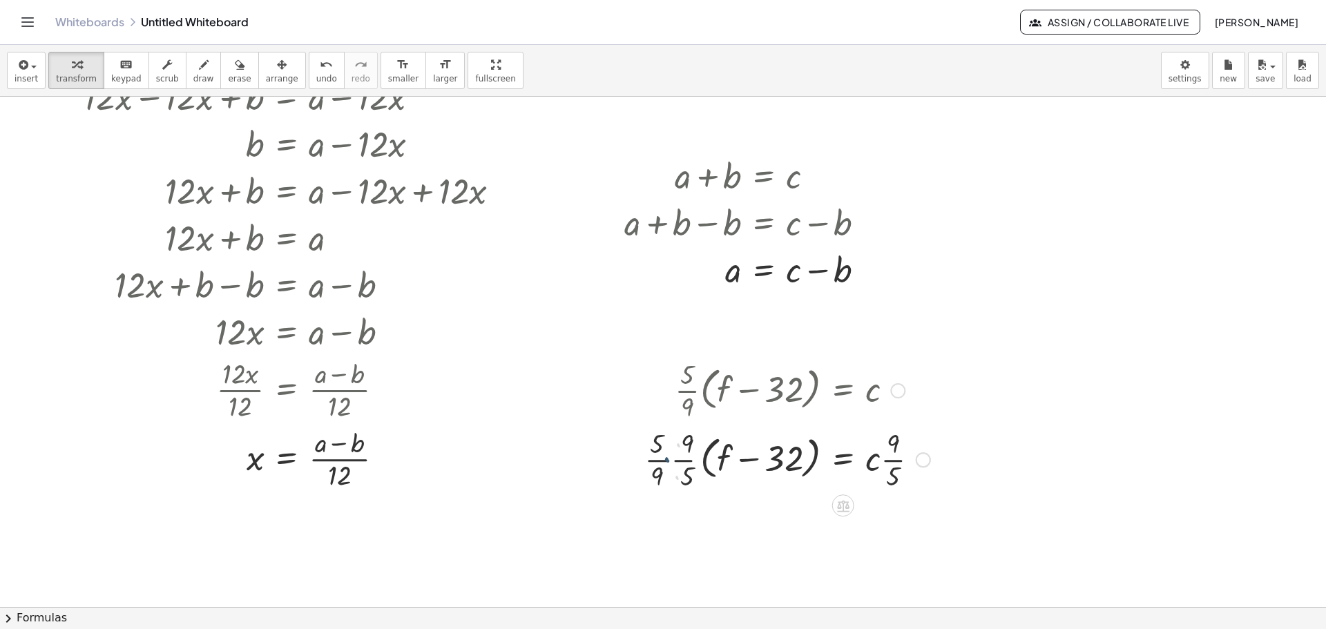
click at [669, 461] on div at bounding box center [793, 458] width 288 height 69
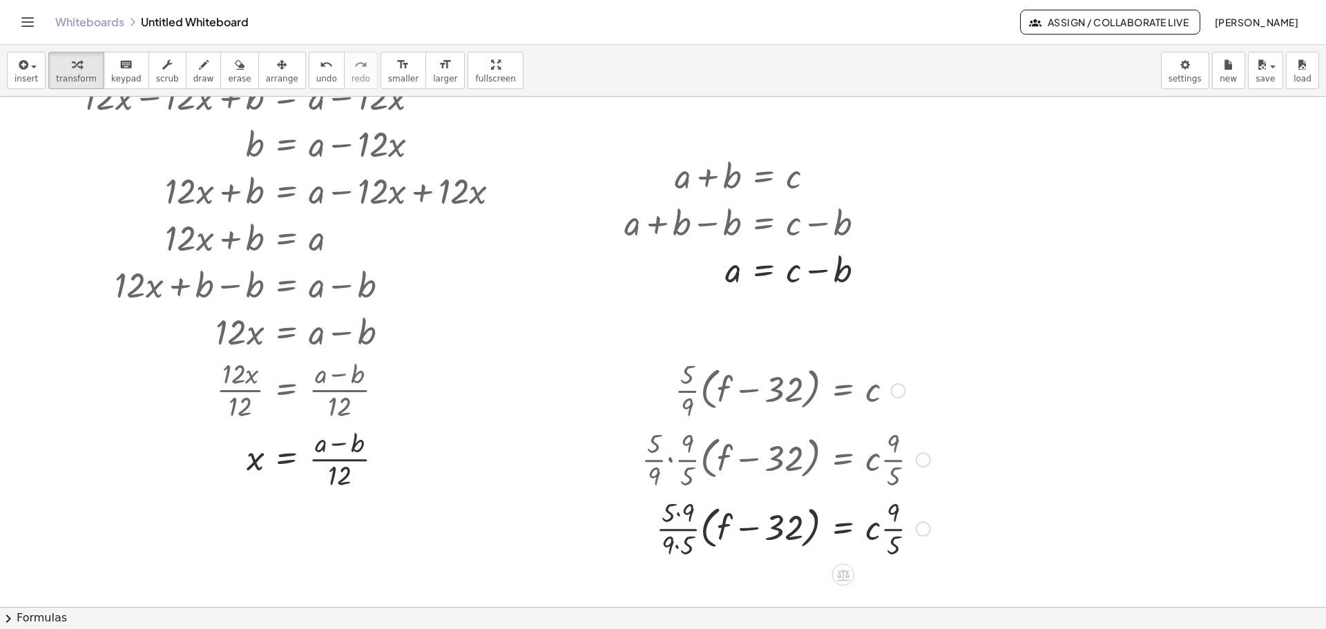
click at [681, 507] on div at bounding box center [786, 527] width 302 height 69
click at [677, 548] on div at bounding box center [786, 527] width 302 height 69
click at [686, 522] on div at bounding box center [786, 527] width 302 height 69
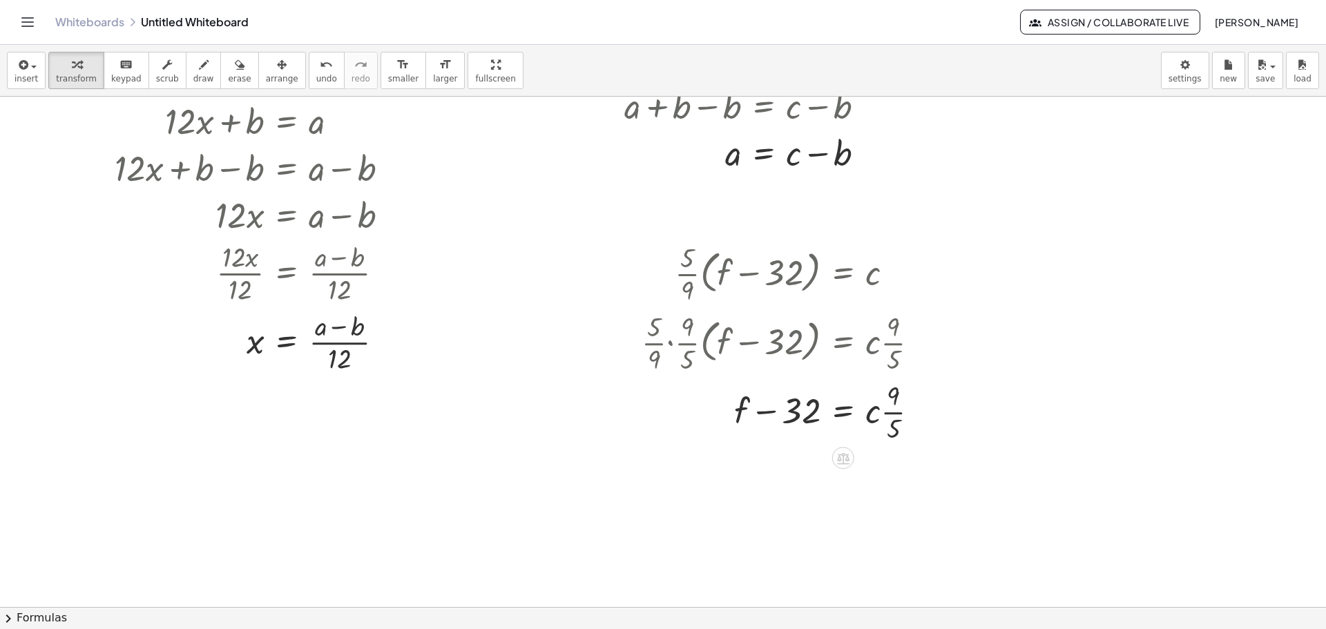
scroll to position [276, 0]
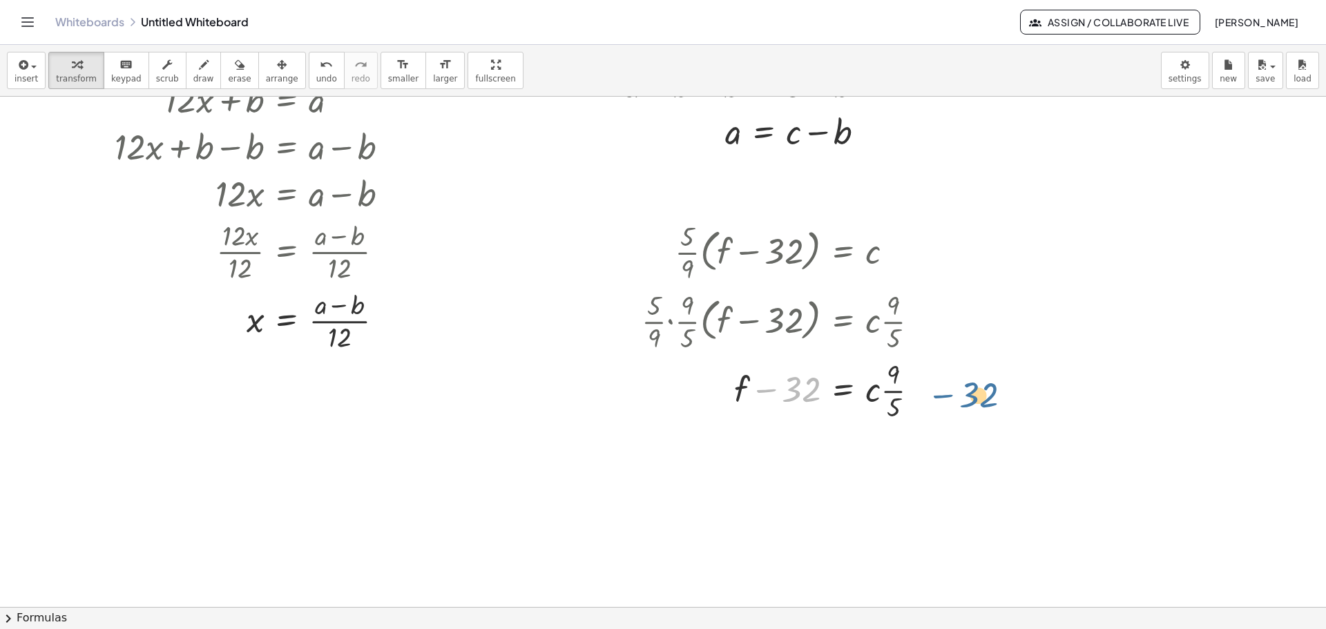
drag, startPoint x: 793, startPoint y: 387, endPoint x: 971, endPoint y: 392, distance: 177.5
drag, startPoint x: 817, startPoint y: 393, endPoint x: 945, endPoint y: 395, distance: 127.8
click at [945, 395] on div "+ · 12 · x + b = a + · 12 · x − · 12 · x + b = + a − · 12 · x + 0 + b = + a − ·…" at bounding box center [663, 375] width 1326 height 1110
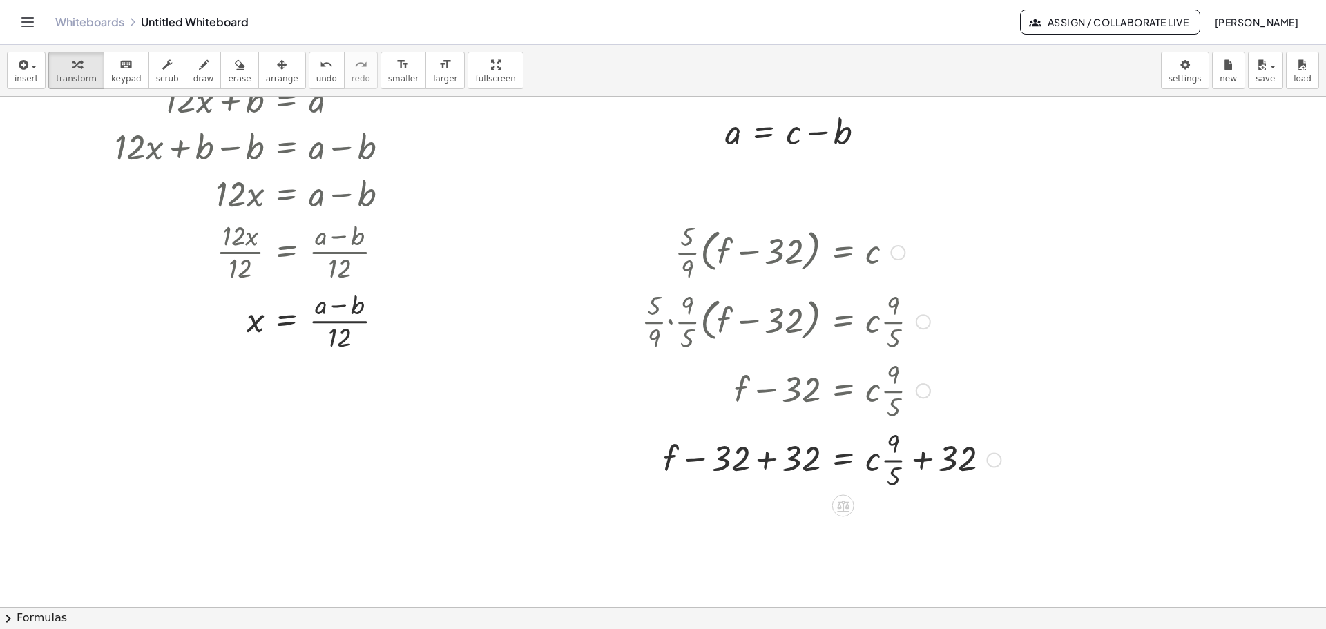
click at [742, 465] on div at bounding box center [821, 458] width 373 height 69
click at [739, 459] on div at bounding box center [821, 458] width 373 height 69
click at [744, 462] on div at bounding box center [821, 458] width 373 height 69
click at [741, 461] on div at bounding box center [821, 458] width 373 height 69
click at [740, 463] on div at bounding box center [821, 458] width 373 height 69
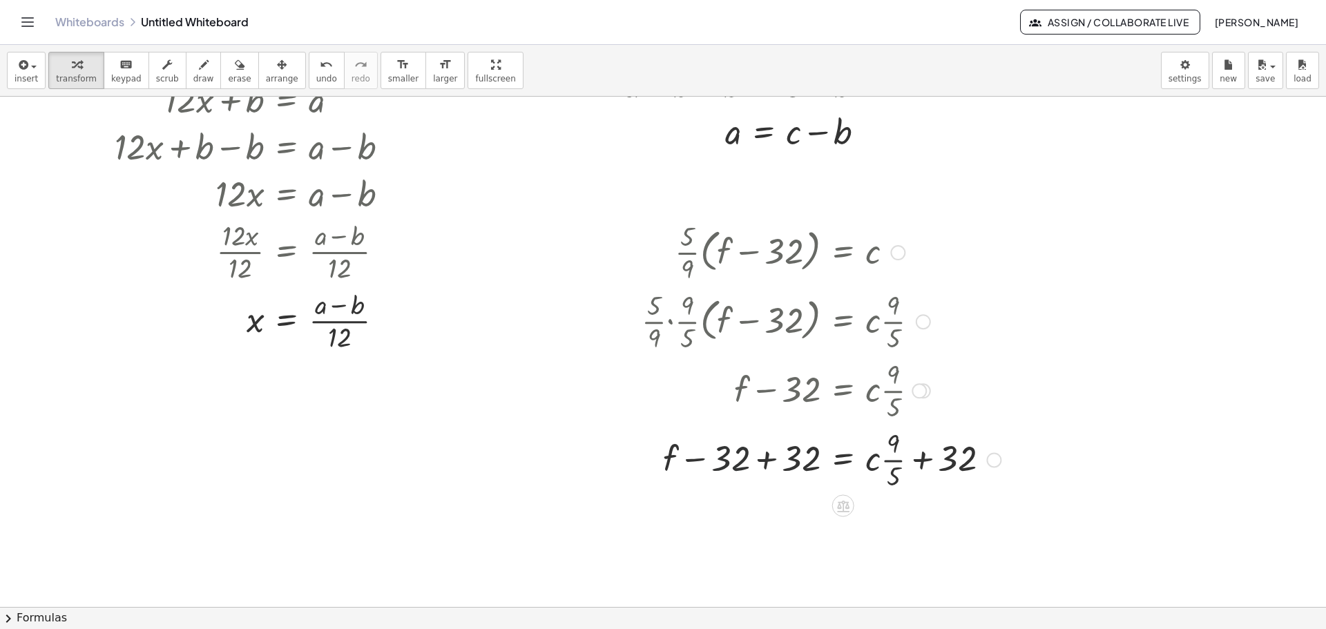
drag, startPoint x: 717, startPoint y: 469, endPoint x: 696, endPoint y: 459, distance: 23.2
click at [715, 468] on div at bounding box center [821, 458] width 373 height 69
drag, startPoint x: 696, startPoint y: 459, endPoint x: 721, endPoint y: 460, distance: 24.9
click at [697, 459] on div at bounding box center [821, 458] width 373 height 69
click at [764, 468] on div at bounding box center [821, 458] width 373 height 69
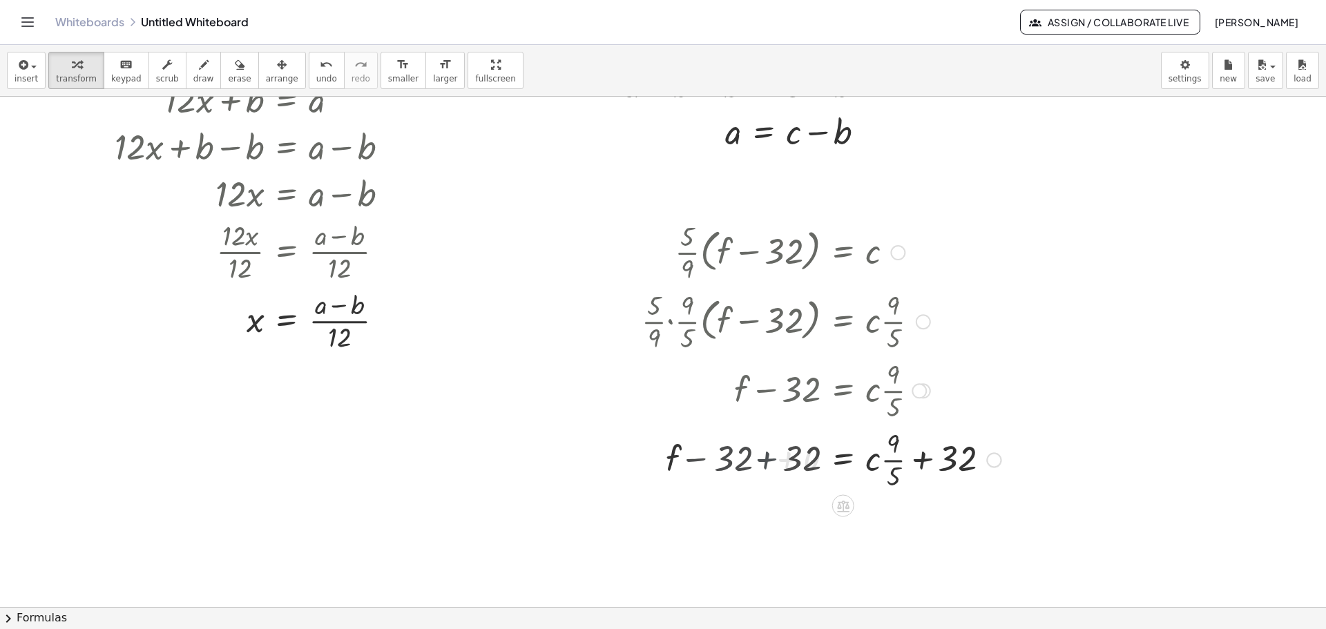
click at [766, 466] on div at bounding box center [821, 458] width 373 height 69
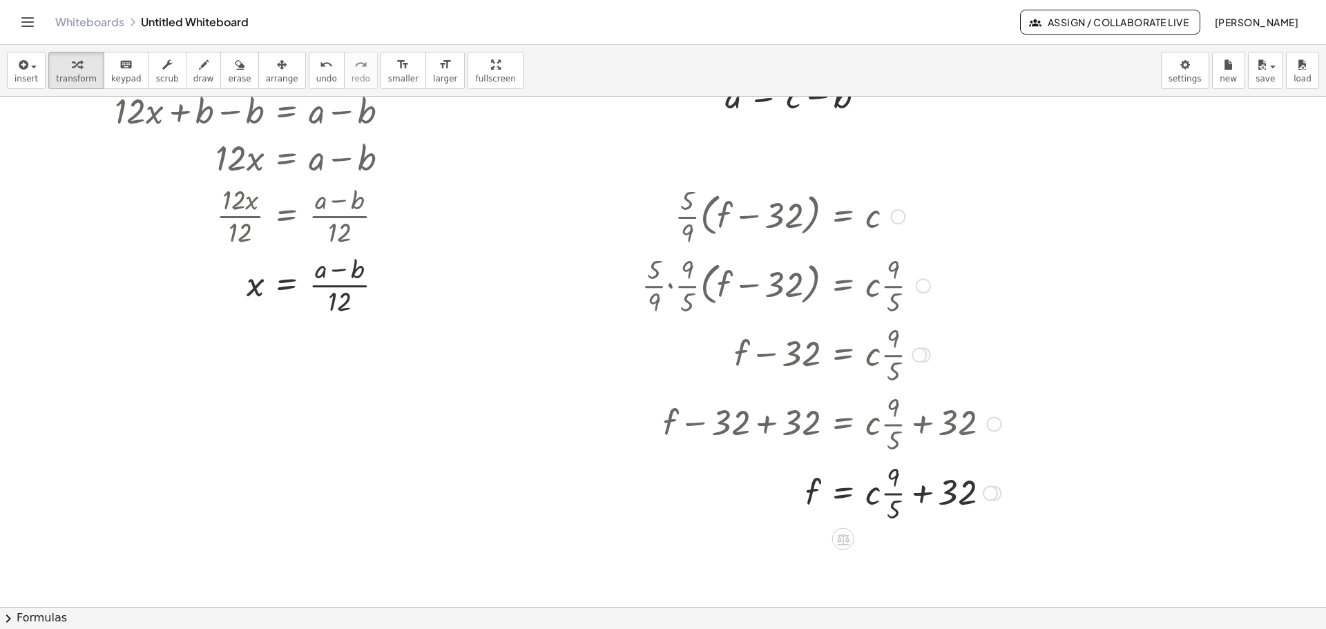
scroll to position [345, 0]
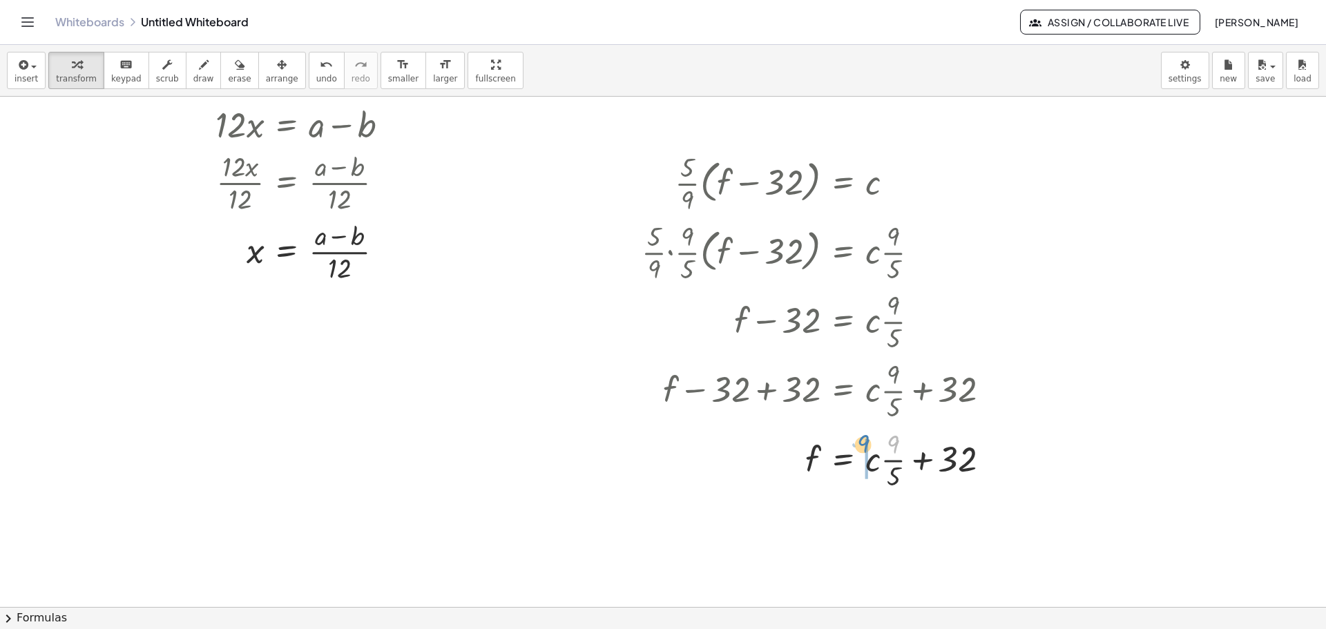
drag, startPoint x: 896, startPoint y: 443, endPoint x: 865, endPoint y: 443, distance: 30.4
click at [910, 513] on div at bounding box center [830, 528] width 390 height 69
drag, startPoint x: 912, startPoint y: 540, endPoint x: 877, endPoint y: 546, distance: 35.1
click at [877, 546] on div at bounding box center [830, 528] width 390 height 69
drag, startPoint x: 908, startPoint y: 539, endPoint x: 874, endPoint y: 529, distance: 36.0
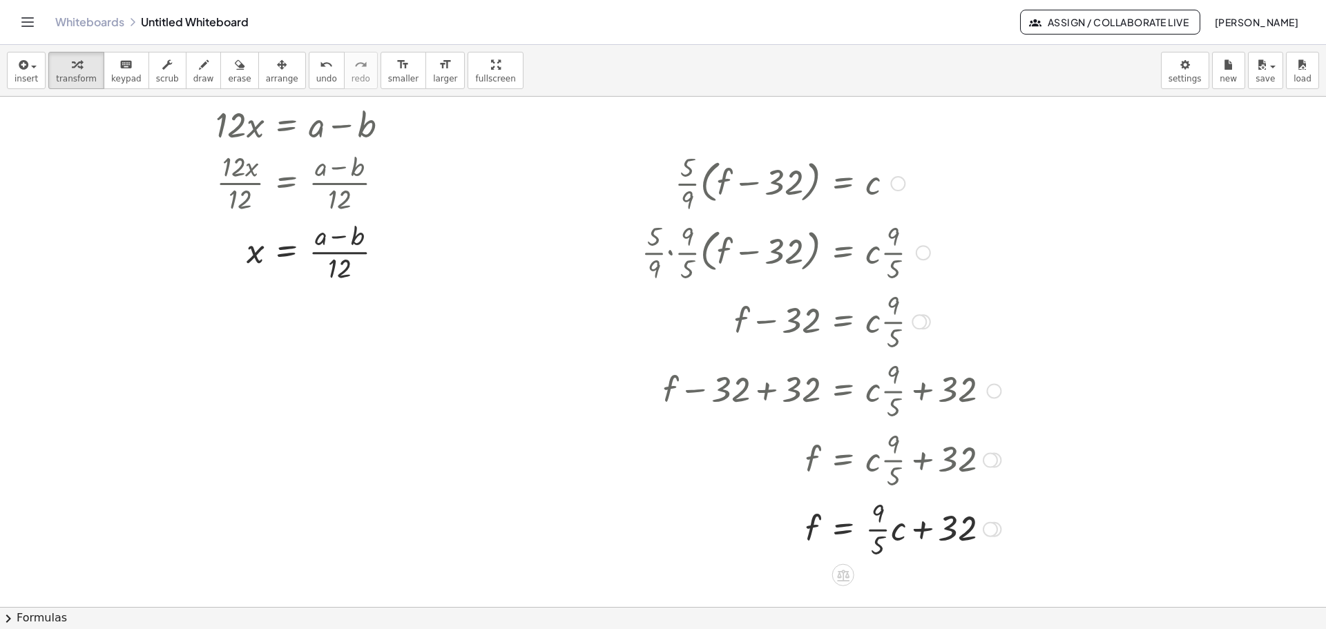
click at [985, 459] on div at bounding box center [990, 460] width 15 height 15
click at [1174, 385] on div at bounding box center [663, 306] width 1326 height 1110
